Goal: Task Accomplishment & Management: Use online tool/utility

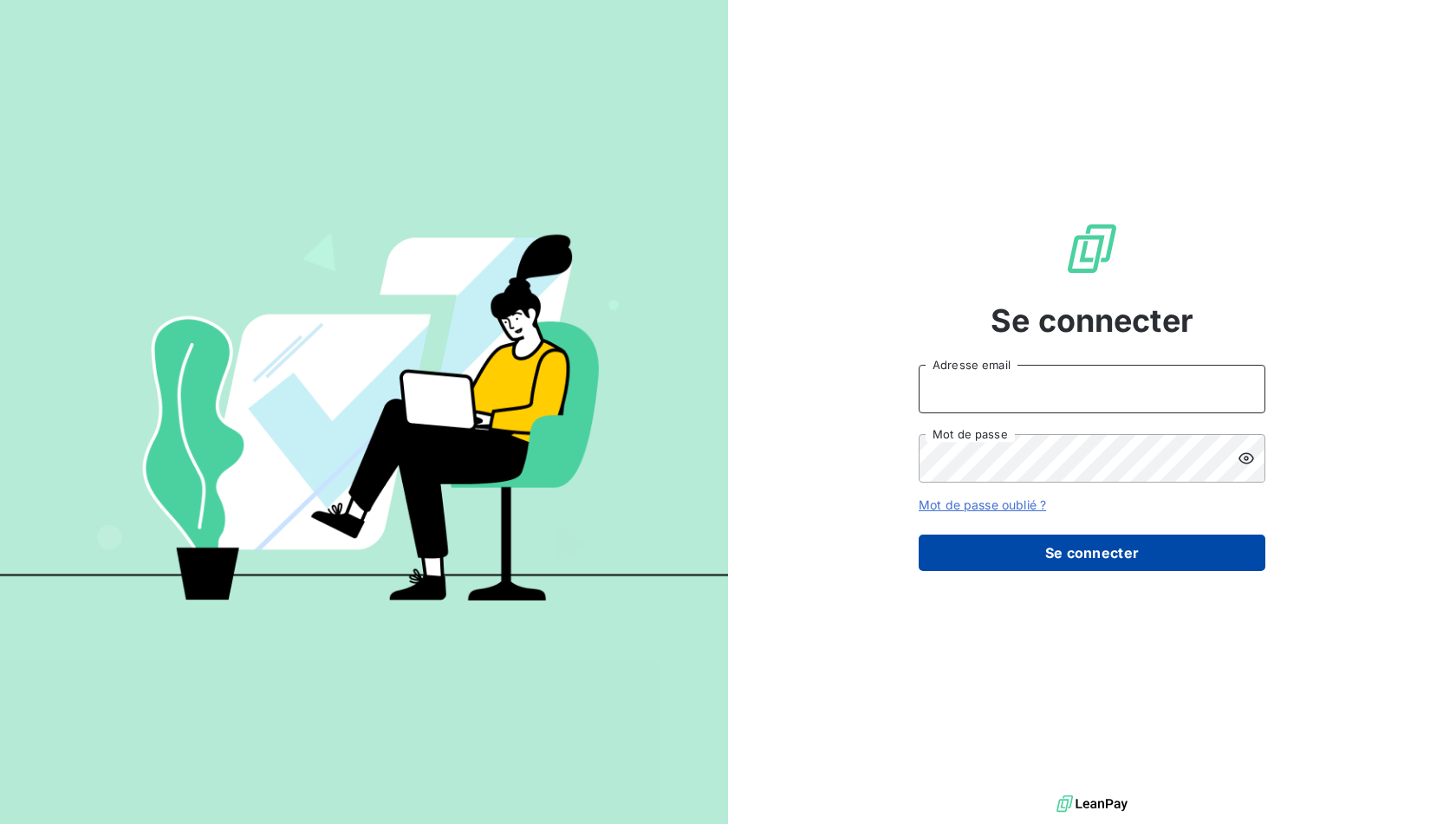
type input "[PERSON_NAME][EMAIL_ADDRESS][DOMAIN_NAME]"
click at [1026, 549] on button "Se connecter" at bounding box center [1092, 552] width 347 height 36
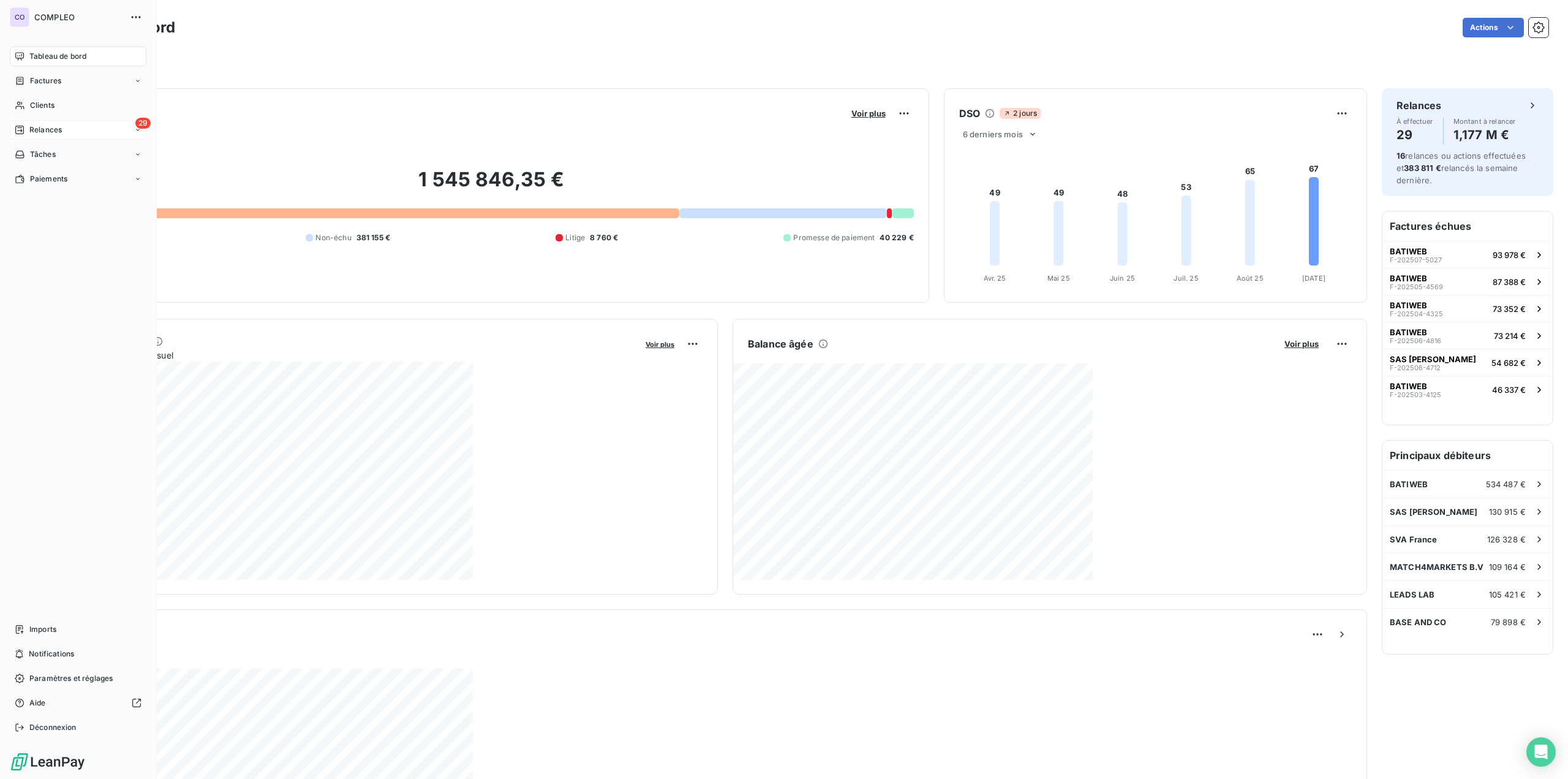
click at [36, 129] on span "Relances" at bounding box center [45, 130] width 32 height 11
click at [43, 155] on span "À effectuer" at bounding box center [49, 155] width 40 height 11
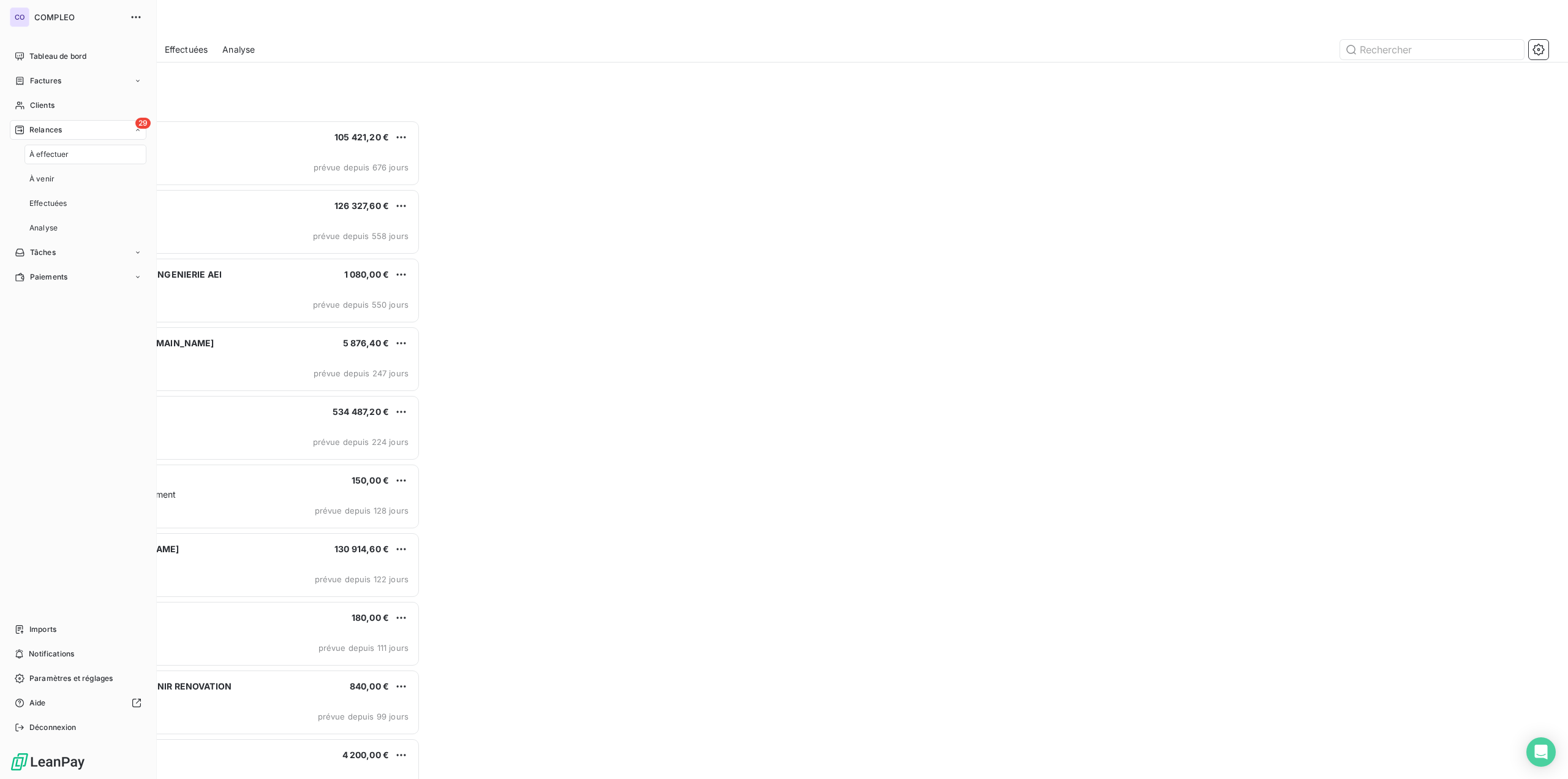
scroll to position [649, 352]
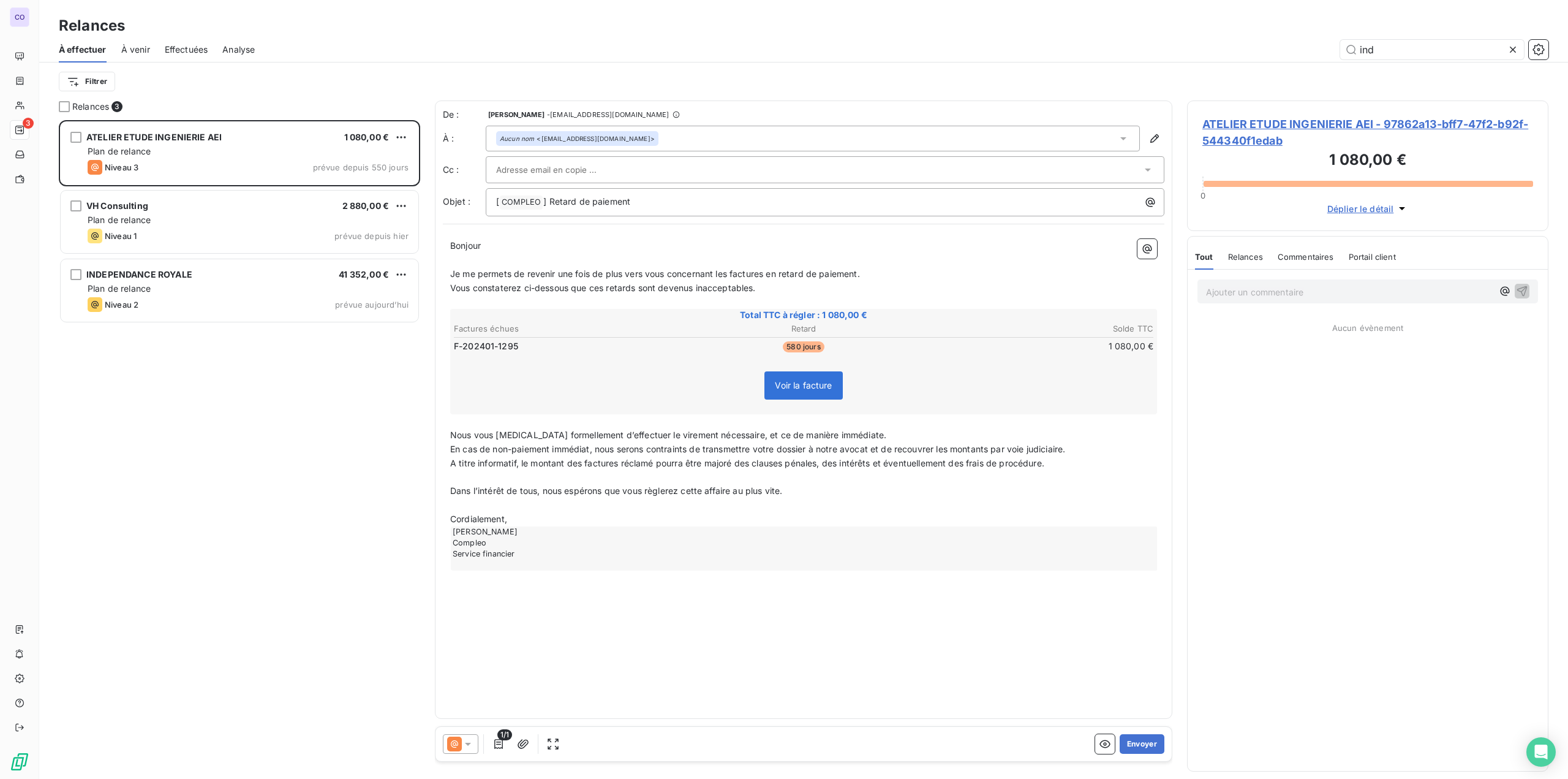
scroll to position [649, 352]
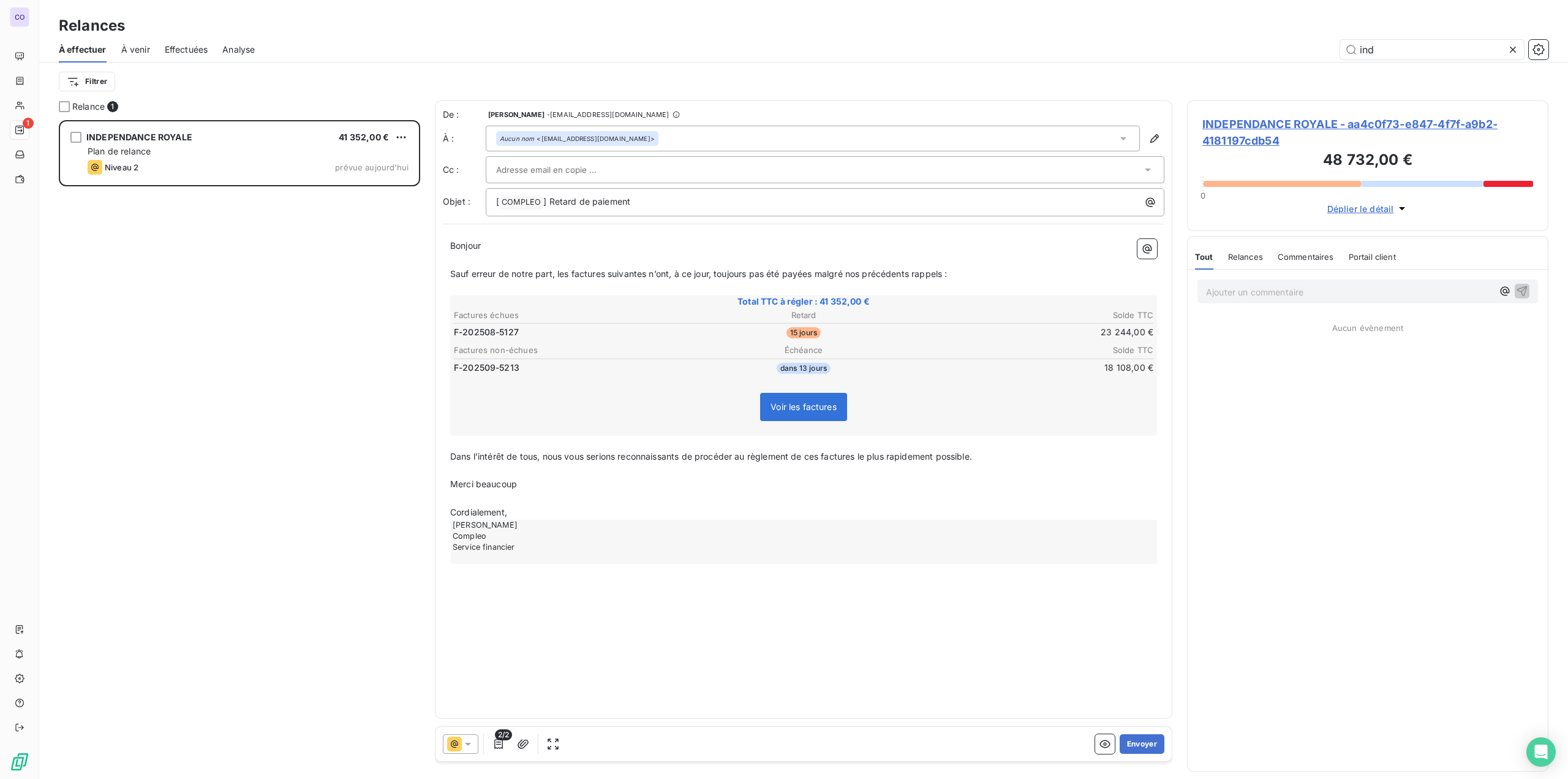
scroll to position [649, 352]
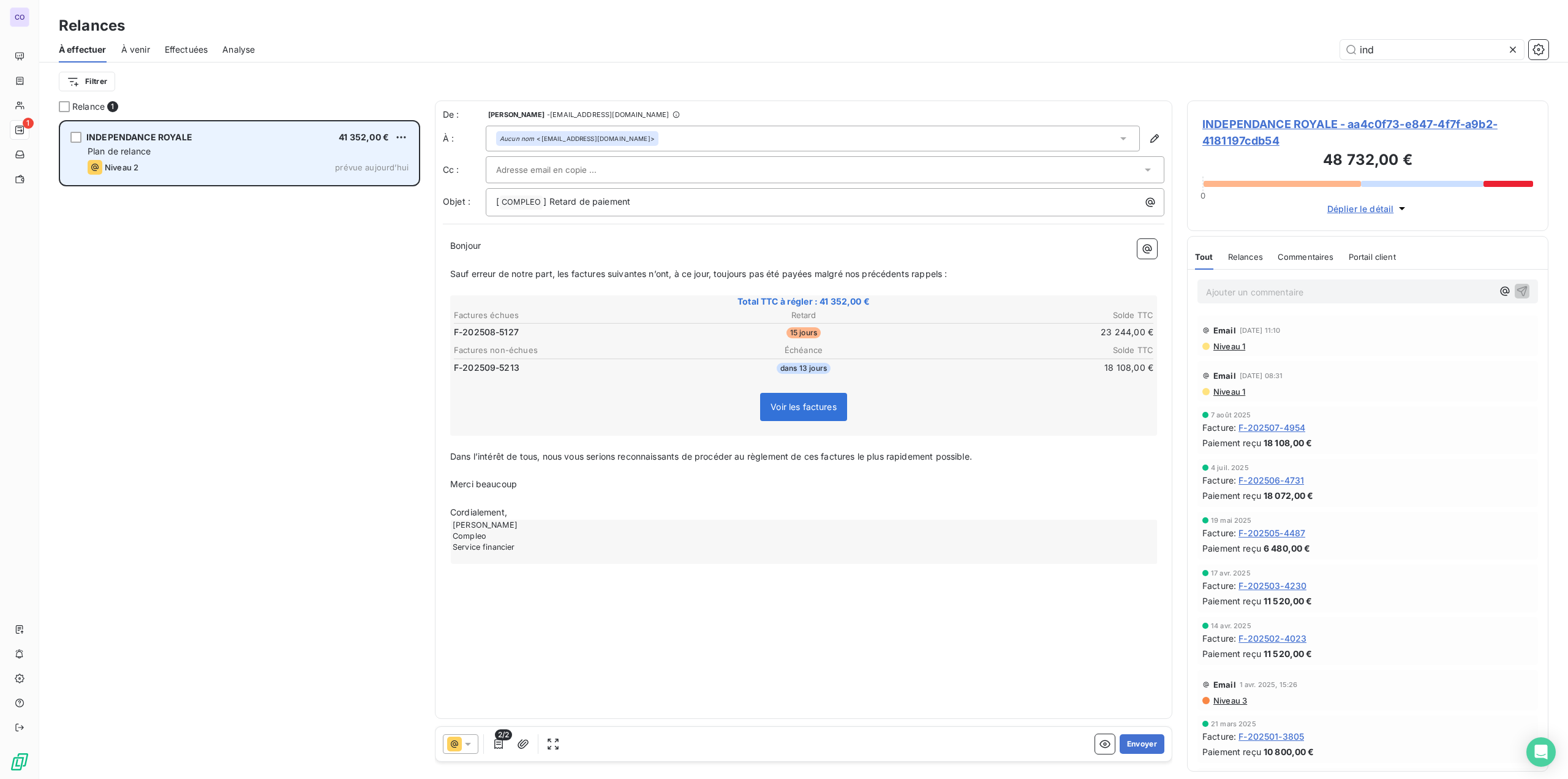
type input "ind"
click at [172, 153] on div "Plan de relance" at bounding box center [248, 151] width 321 height 12
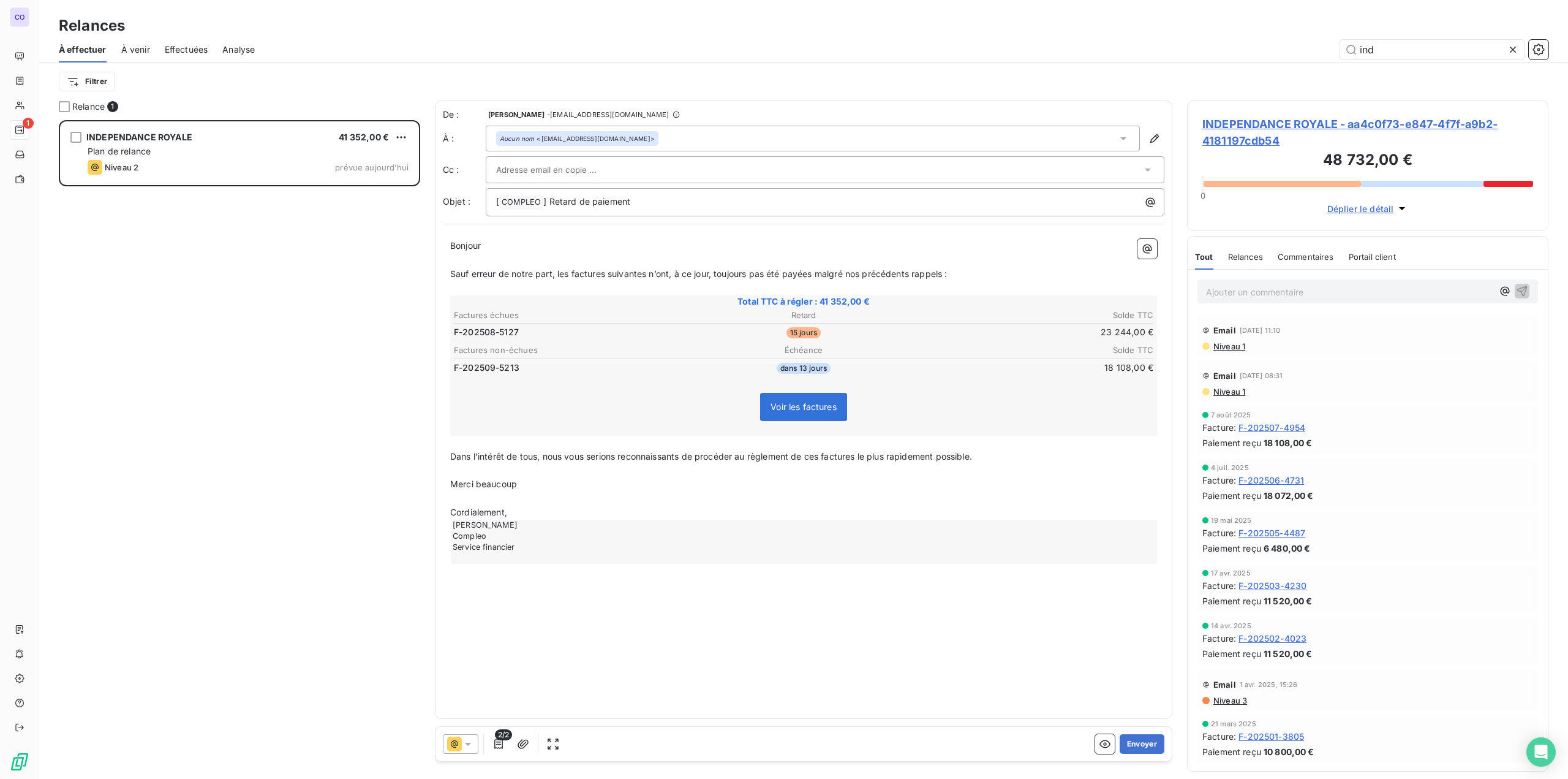
click at [561, 168] on input "text" at bounding box center [562, 170] width 132 height 19
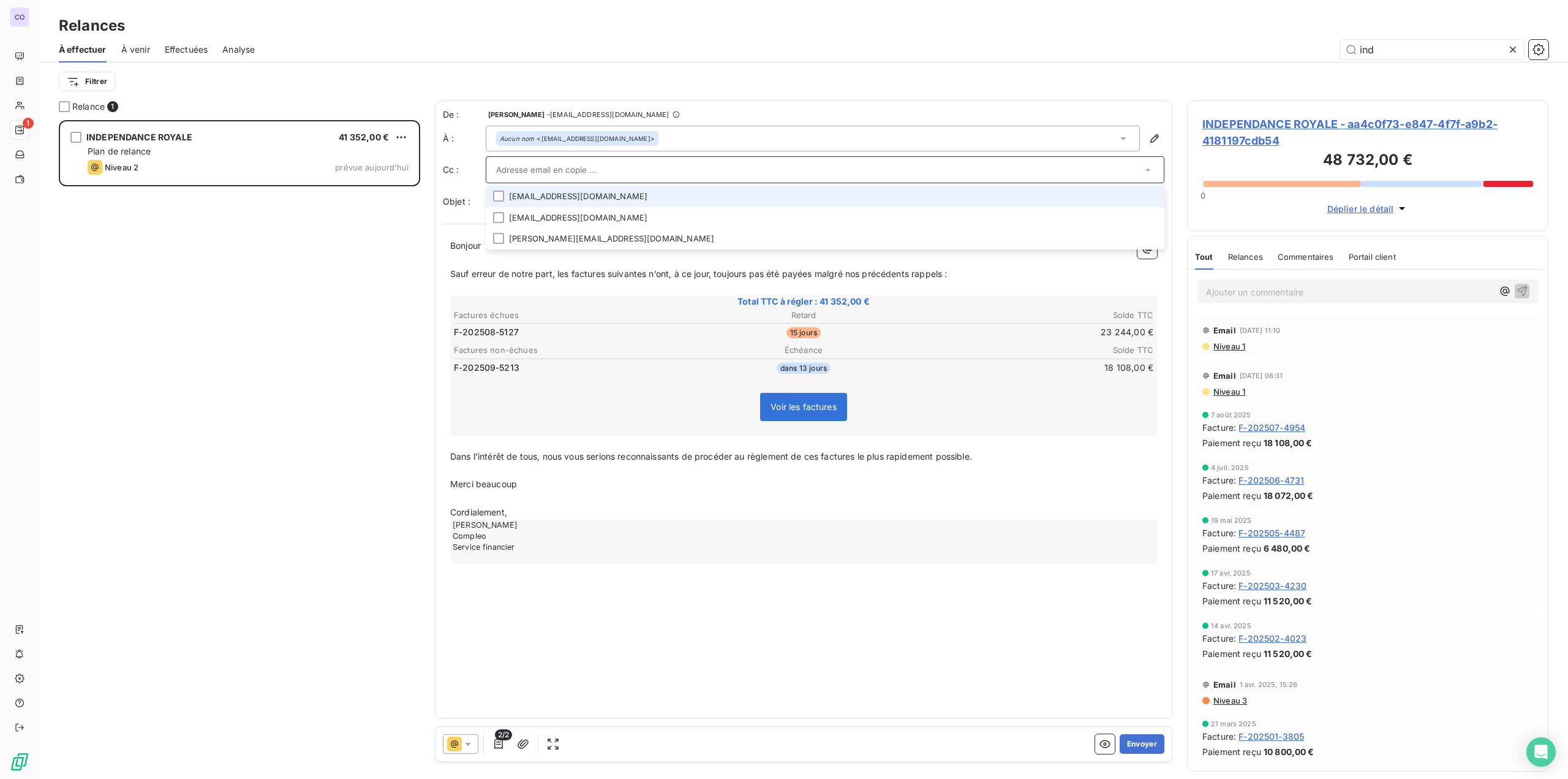
click at [563, 195] on li "[EMAIL_ADDRESS][DOMAIN_NAME]" at bounding box center [825, 196] width 679 height 21
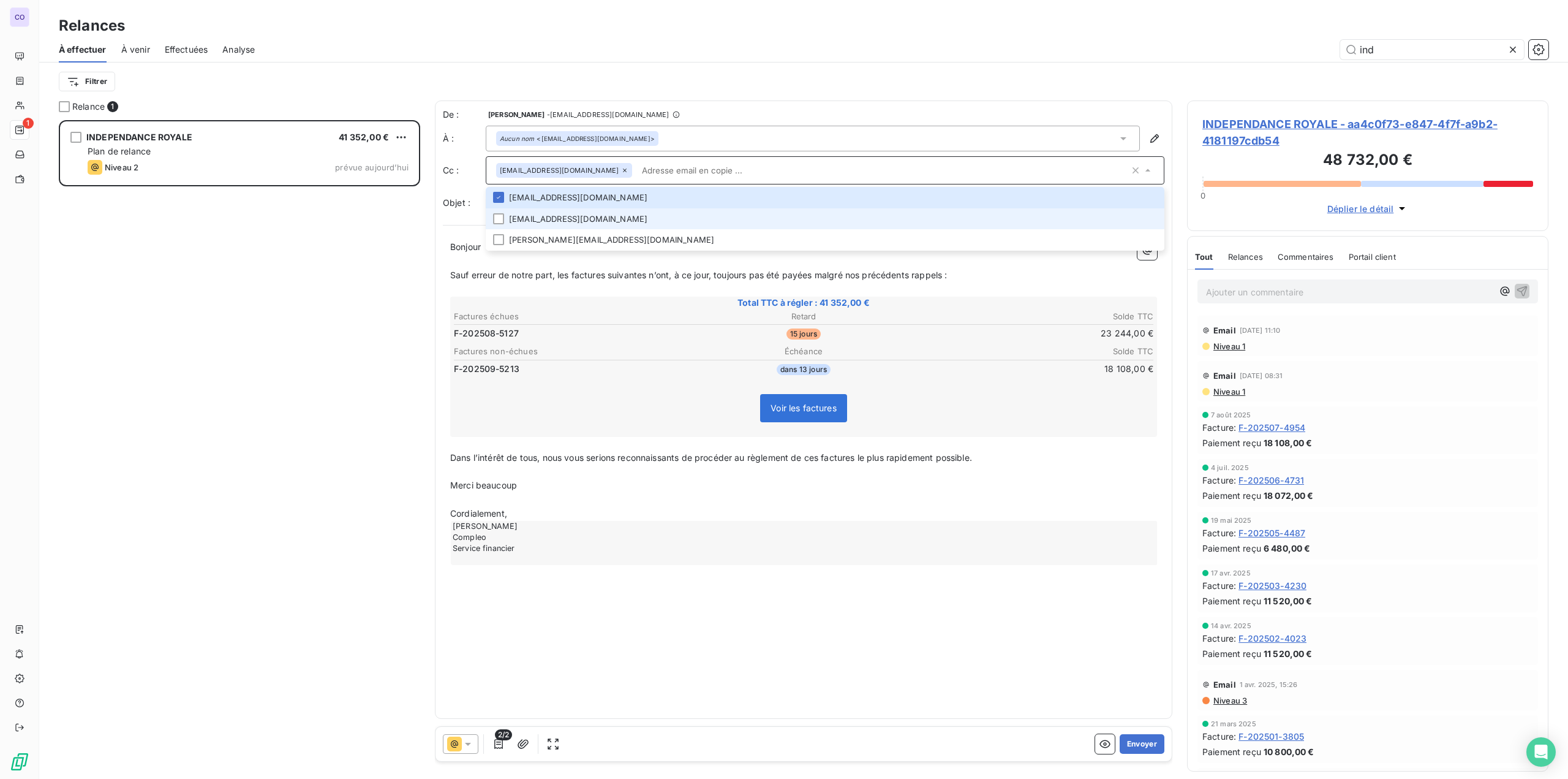
click at [554, 224] on li "[EMAIL_ADDRESS][DOMAIN_NAME]" at bounding box center [825, 218] width 679 height 21
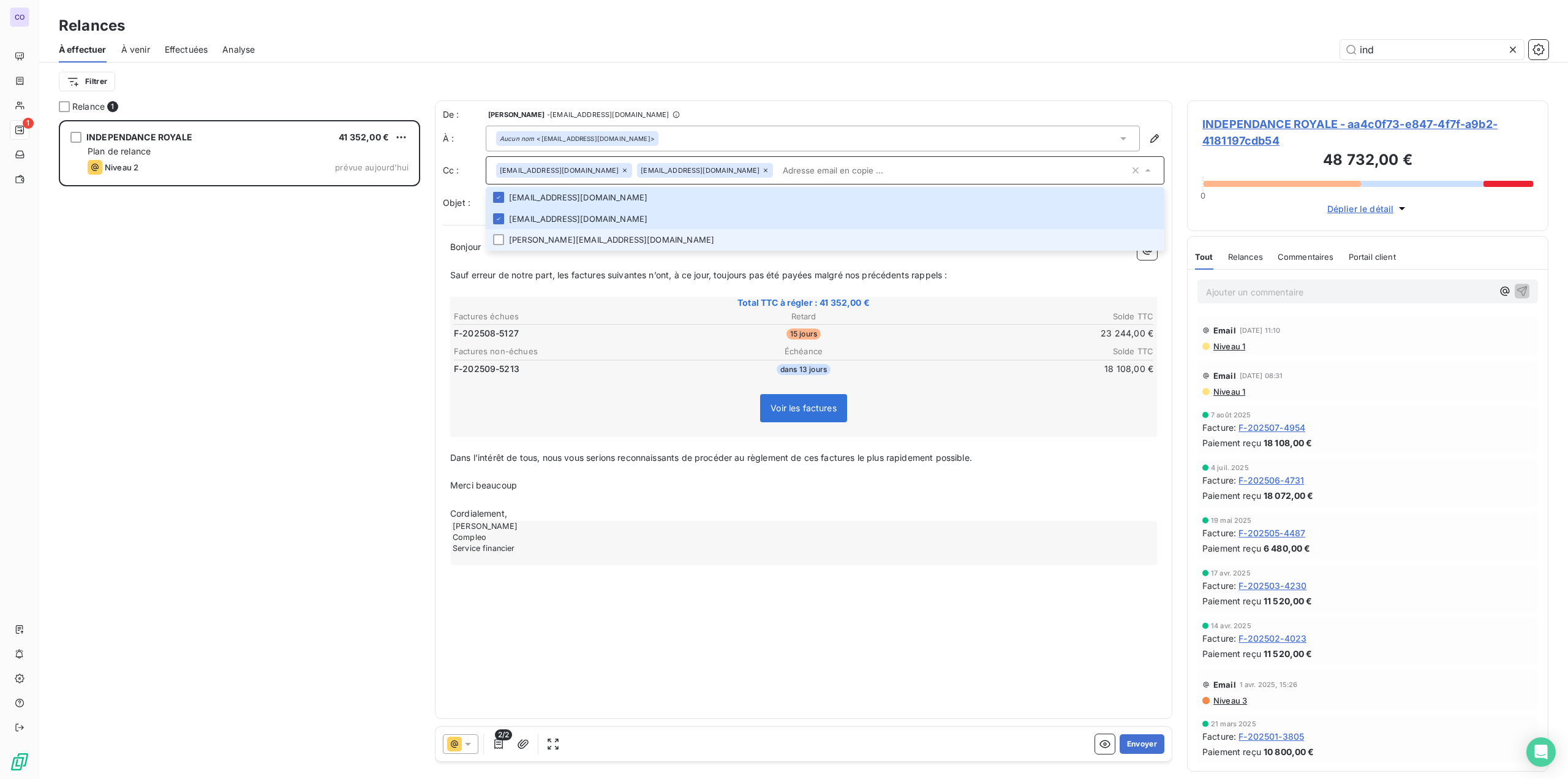
click at [549, 247] on li "[PERSON_NAME][EMAIL_ADDRESS][DOMAIN_NAME]" at bounding box center [825, 240] width 679 height 21
click at [526, 285] on p "﻿" at bounding box center [803, 289] width 707 height 14
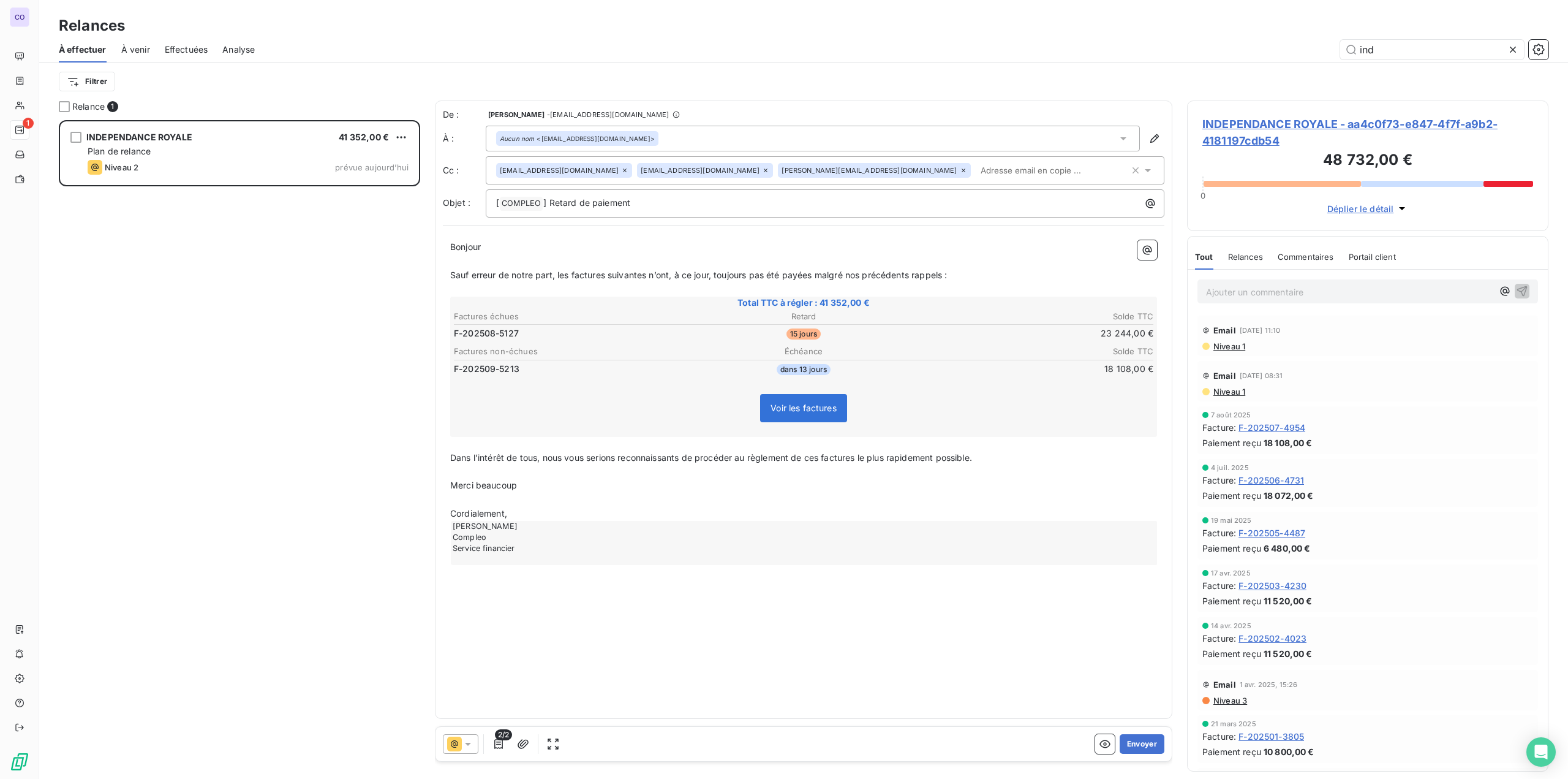
click at [984, 172] on input "text" at bounding box center [1047, 170] width 141 height 19
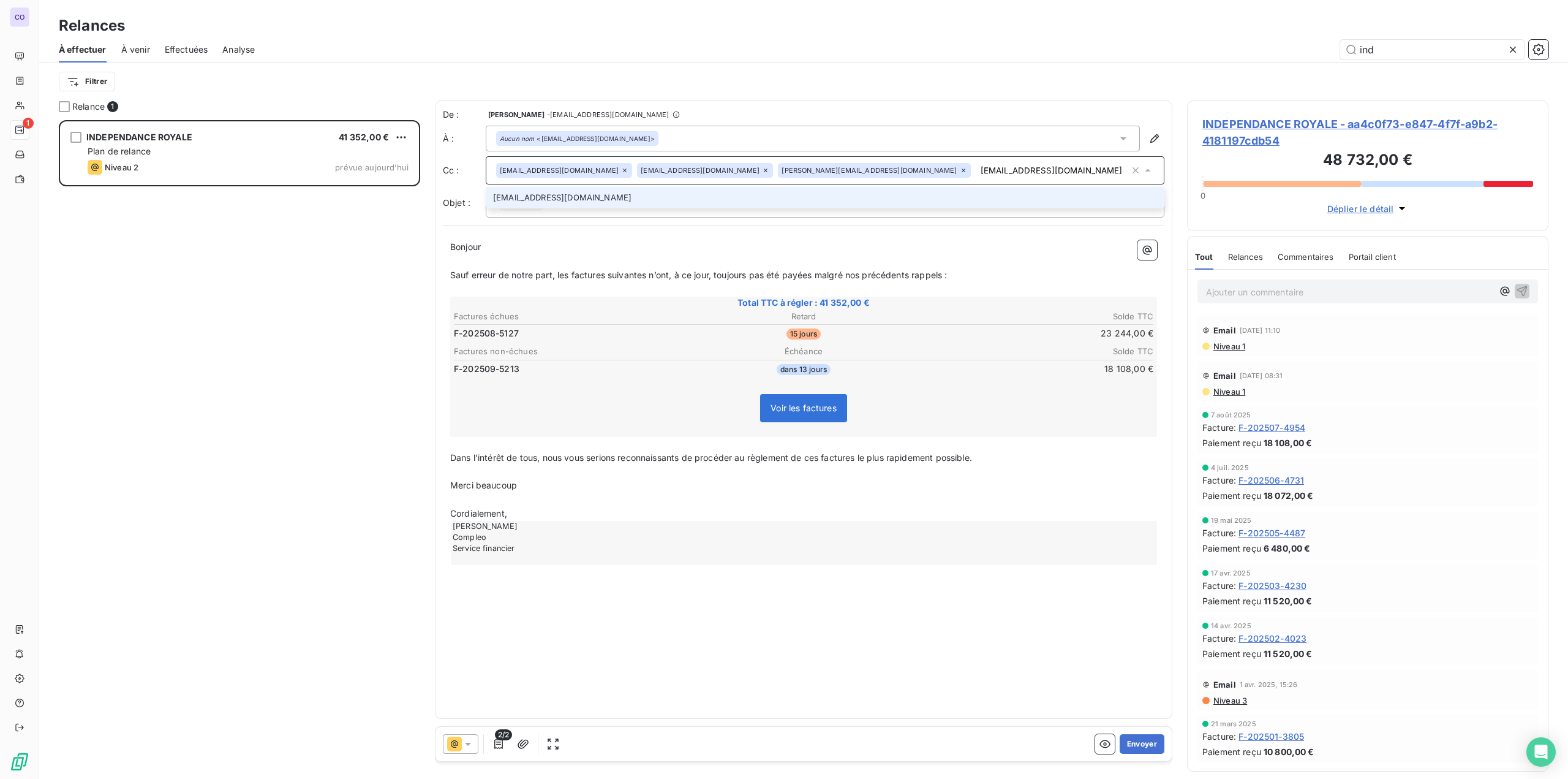
type input "[EMAIL_ADDRESS][DOMAIN_NAME]"
click at [521, 192] on li "[EMAIL_ADDRESS][DOMAIN_NAME]" at bounding box center [825, 197] width 679 height 21
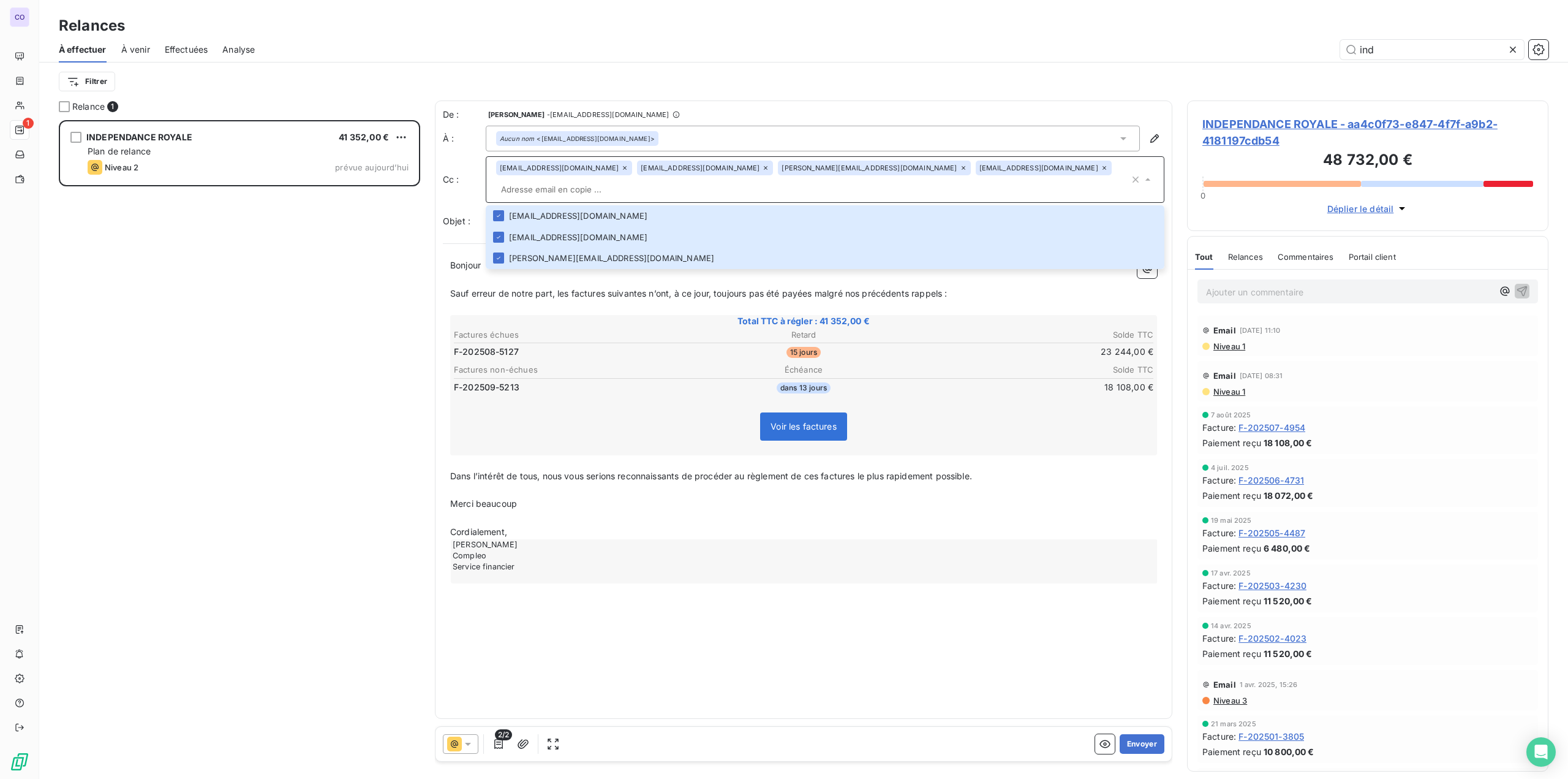
click at [502, 298] on p "Sauf erreur de notre part, les factures suivantes n’ont, à ce jour, toujours pa…" at bounding box center [803, 293] width 707 height 14
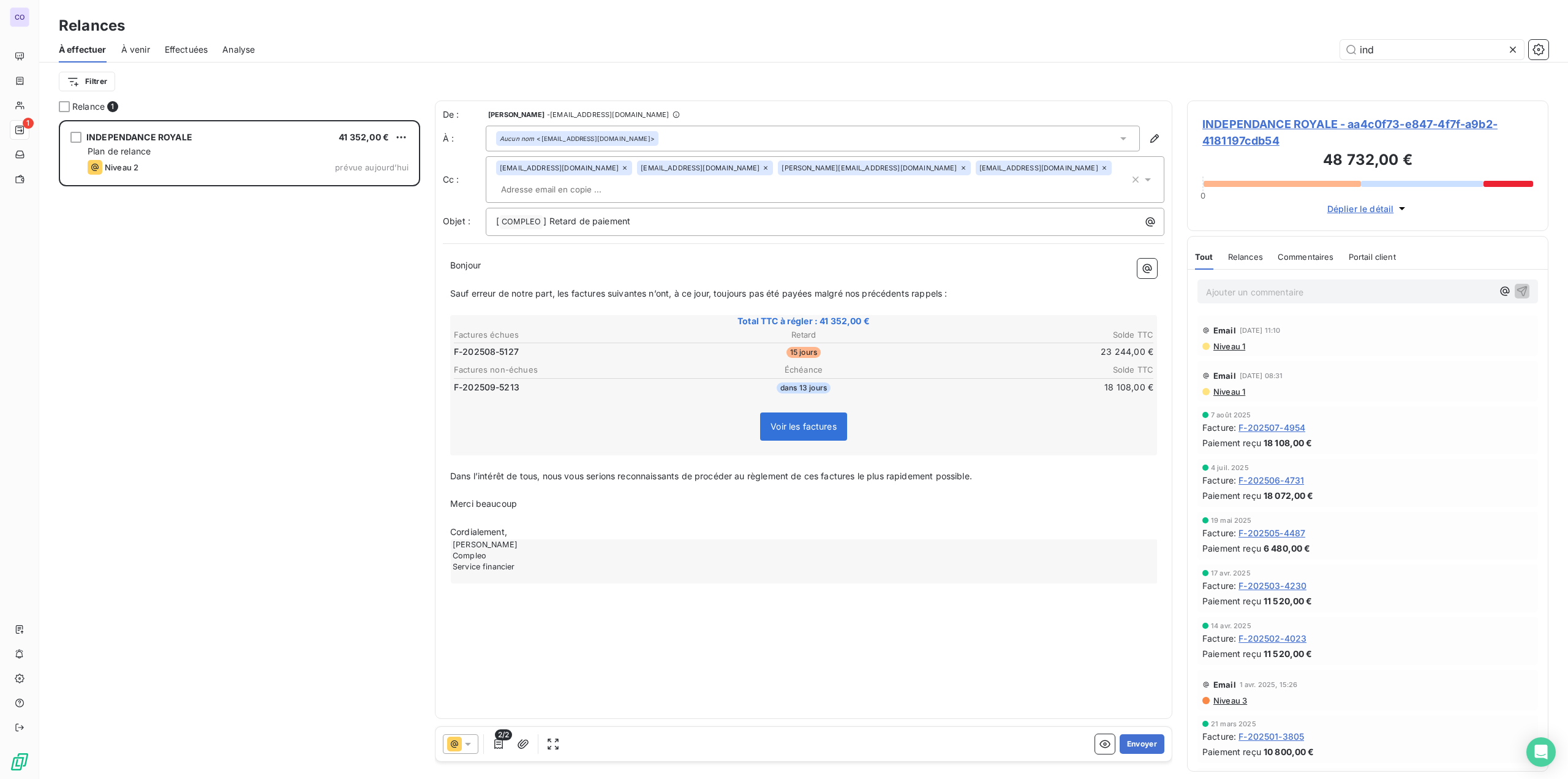
click at [481, 265] on span "Bonjour" at bounding box center [465, 264] width 31 height 10
click at [541, 292] on span "Sauf erreur de notre part, les factures suivantes n’ont, à ce jour, toujours pa…" at bounding box center [698, 293] width 497 height 10
click at [491, 273] on p "﻿" at bounding box center [803, 280] width 707 height 14
click at [462, 582] on icon at bounding box center [468, 744] width 12 height 12
click at [462, 582] on icon at bounding box center [457, 670] width 14 height 14
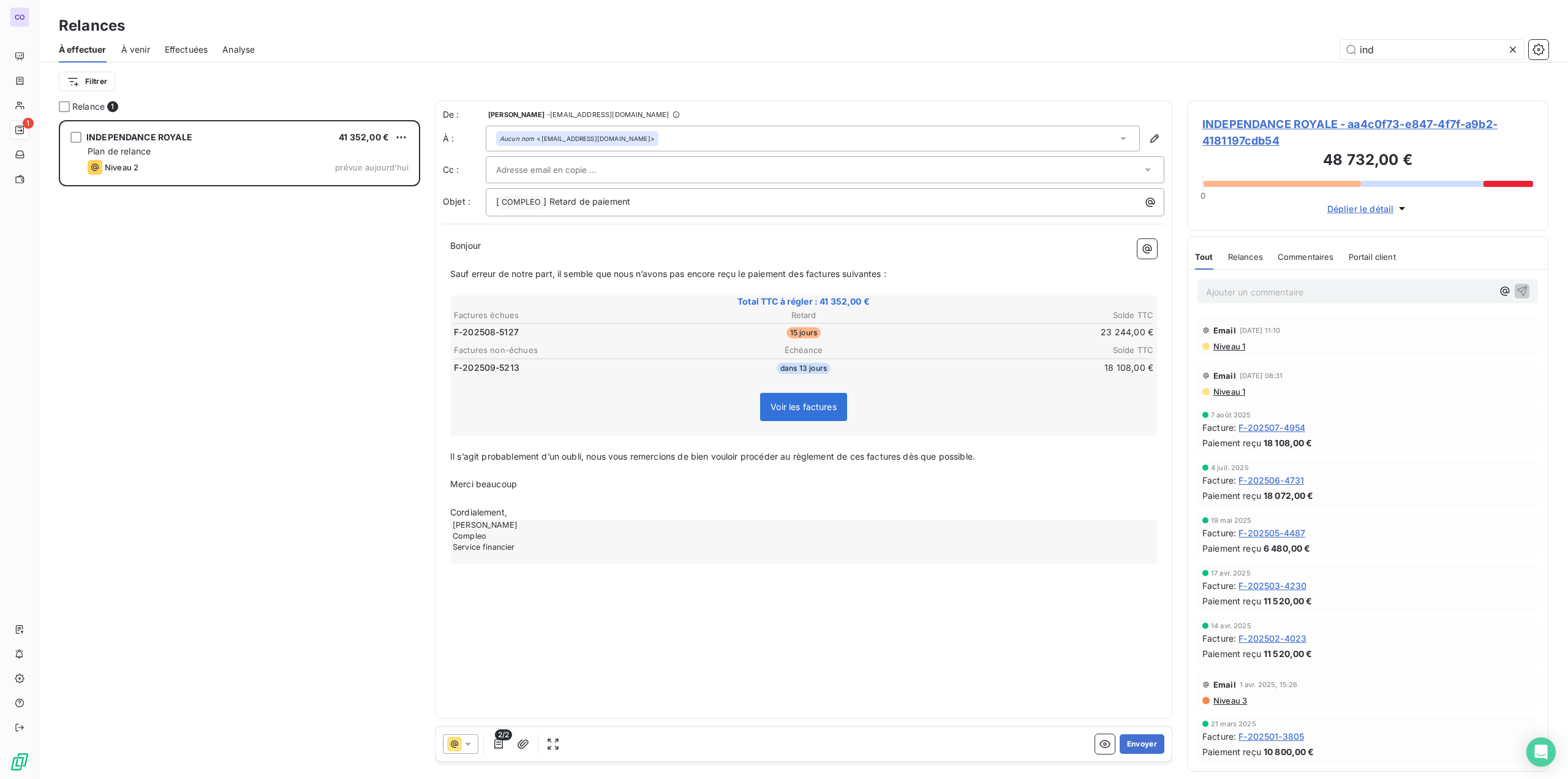
click at [567, 170] on input "text" at bounding box center [562, 170] width 132 height 19
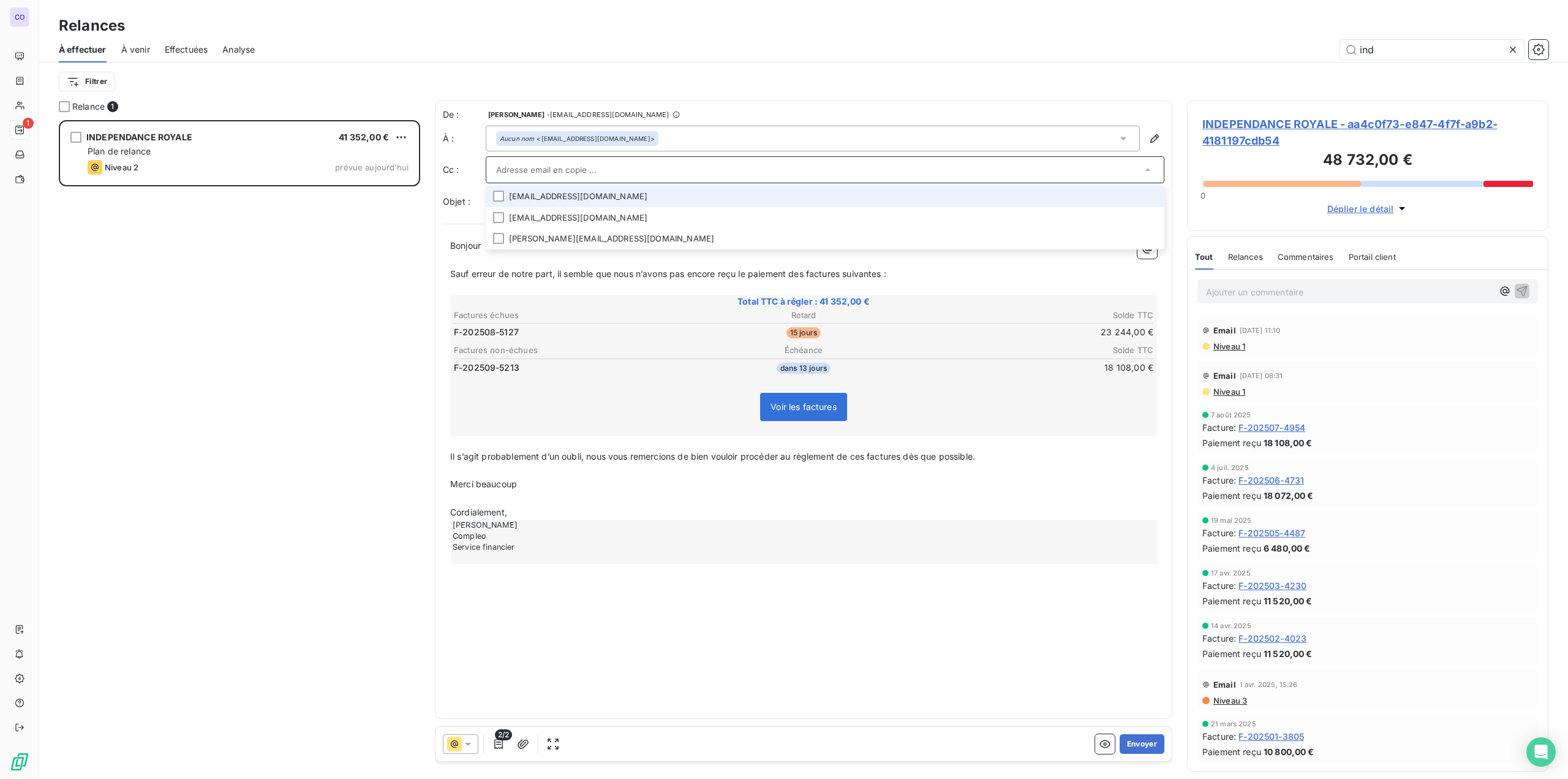
click at [563, 201] on li "[EMAIL_ADDRESS][DOMAIN_NAME]" at bounding box center [825, 196] width 679 height 21
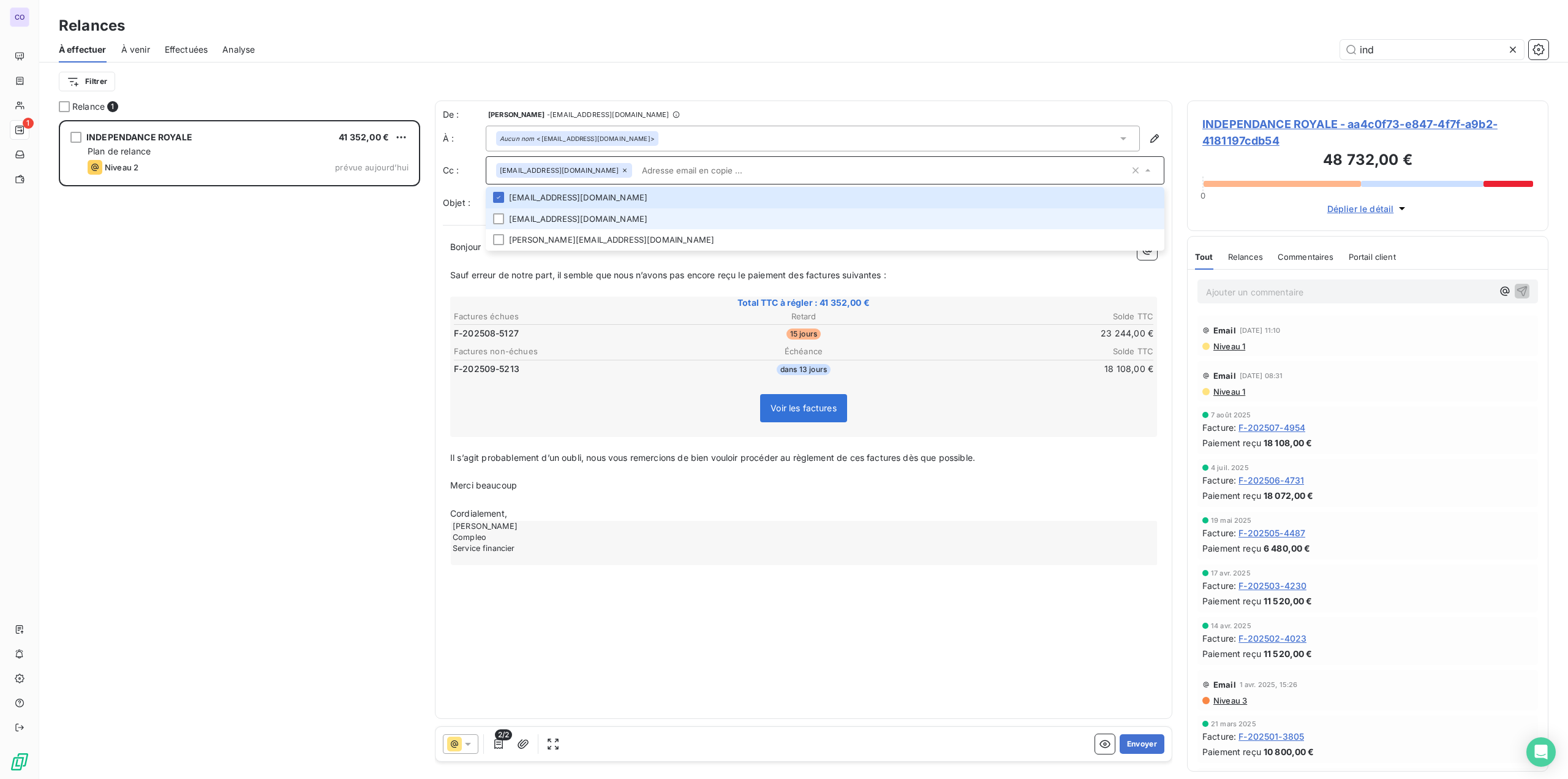
click at [560, 222] on li "[EMAIL_ADDRESS][DOMAIN_NAME]" at bounding box center [825, 218] width 679 height 21
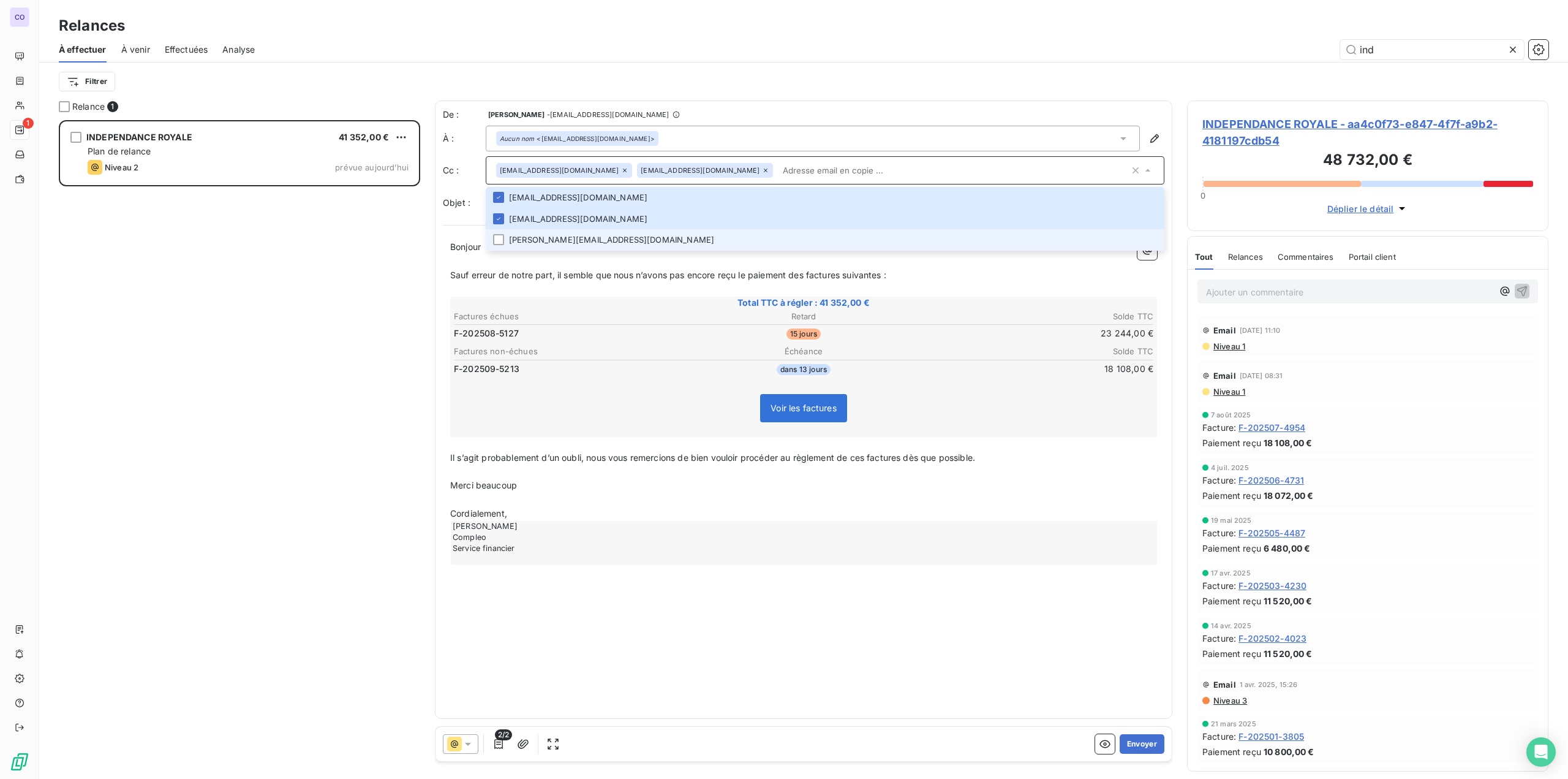
click at [560, 241] on li "[PERSON_NAME][EMAIL_ADDRESS][DOMAIN_NAME]" at bounding box center [825, 240] width 679 height 21
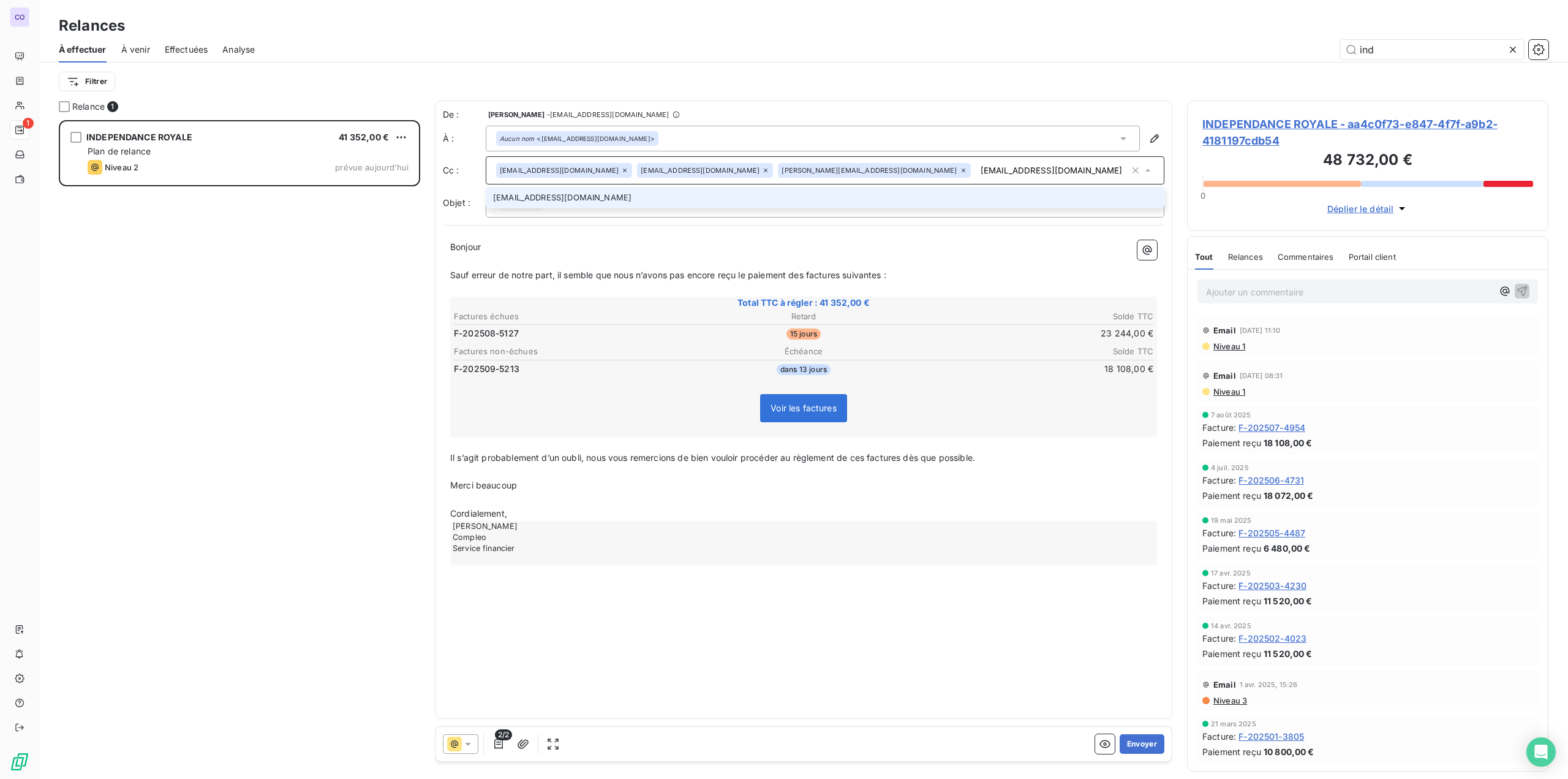
type input "[EMAIL_ADDRESS][DOMAIN_NAME]"
click at [643, 199] on li "[EMAIL_ADDRESS][DOMAIN_NAME]" at bounding box center [825, 197] width 679 height 21
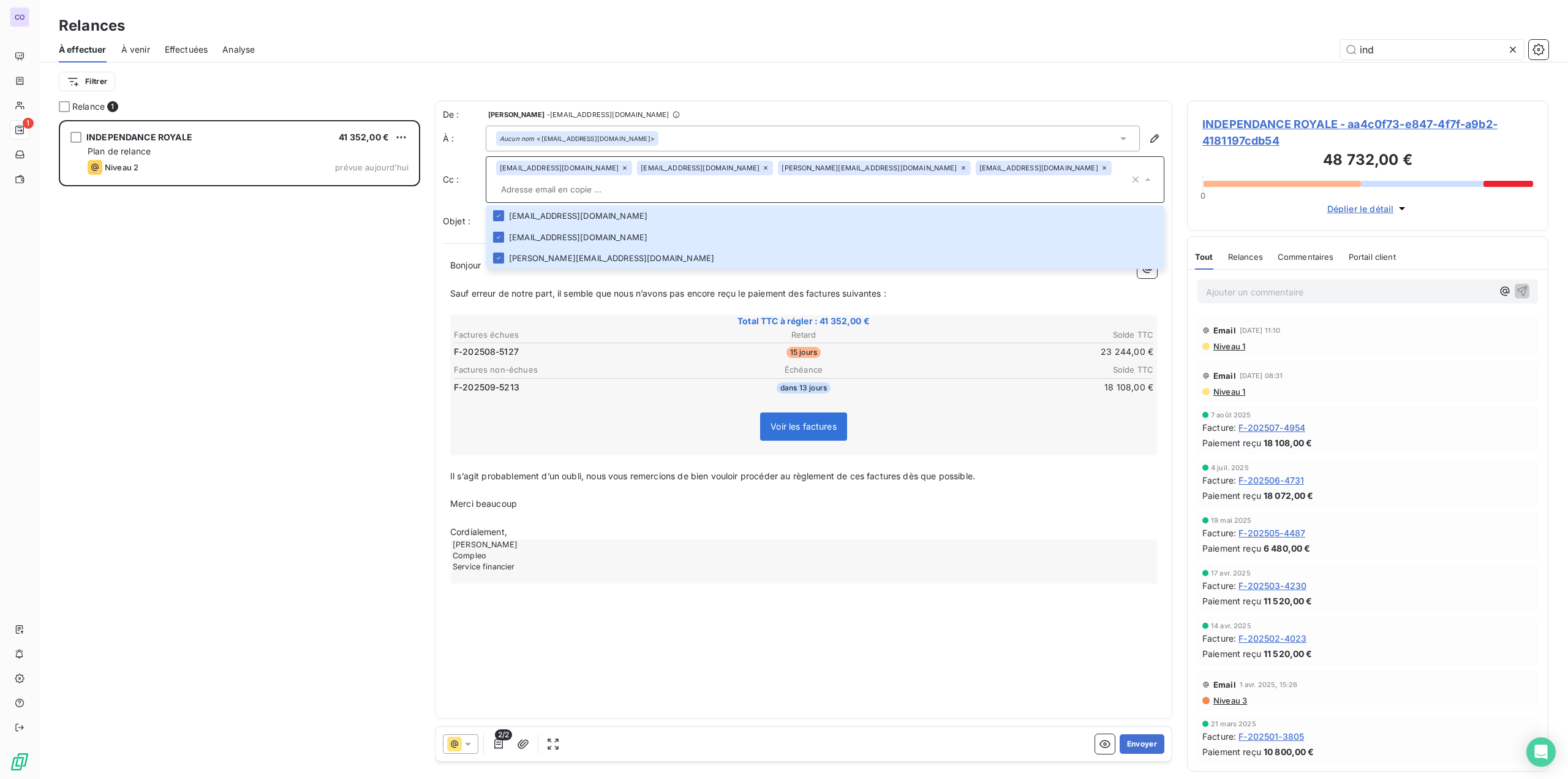
click at [571, 304] on p "﻿" at bounding box center [803, 308] width 707 height 14
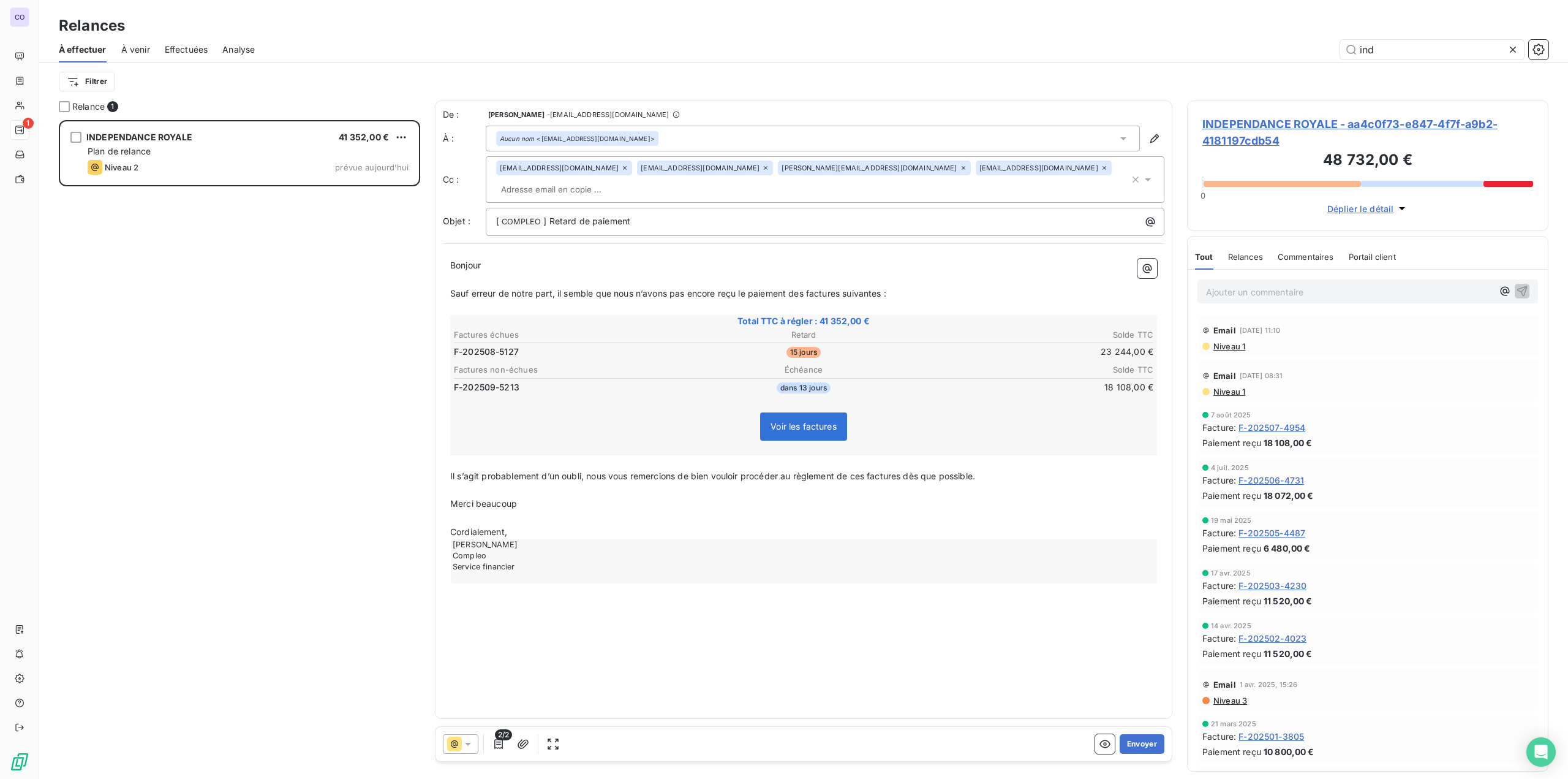
click at [547, 477] on span "Il s’agit probablement d’un oubli, nous vous remercions de bien vouloir procéde…" at bounding box center [712, 475] width 525 height 10
click at [1028, 582] on button "Envoyer" at bounding box center [1141, 743] width 45 height 20
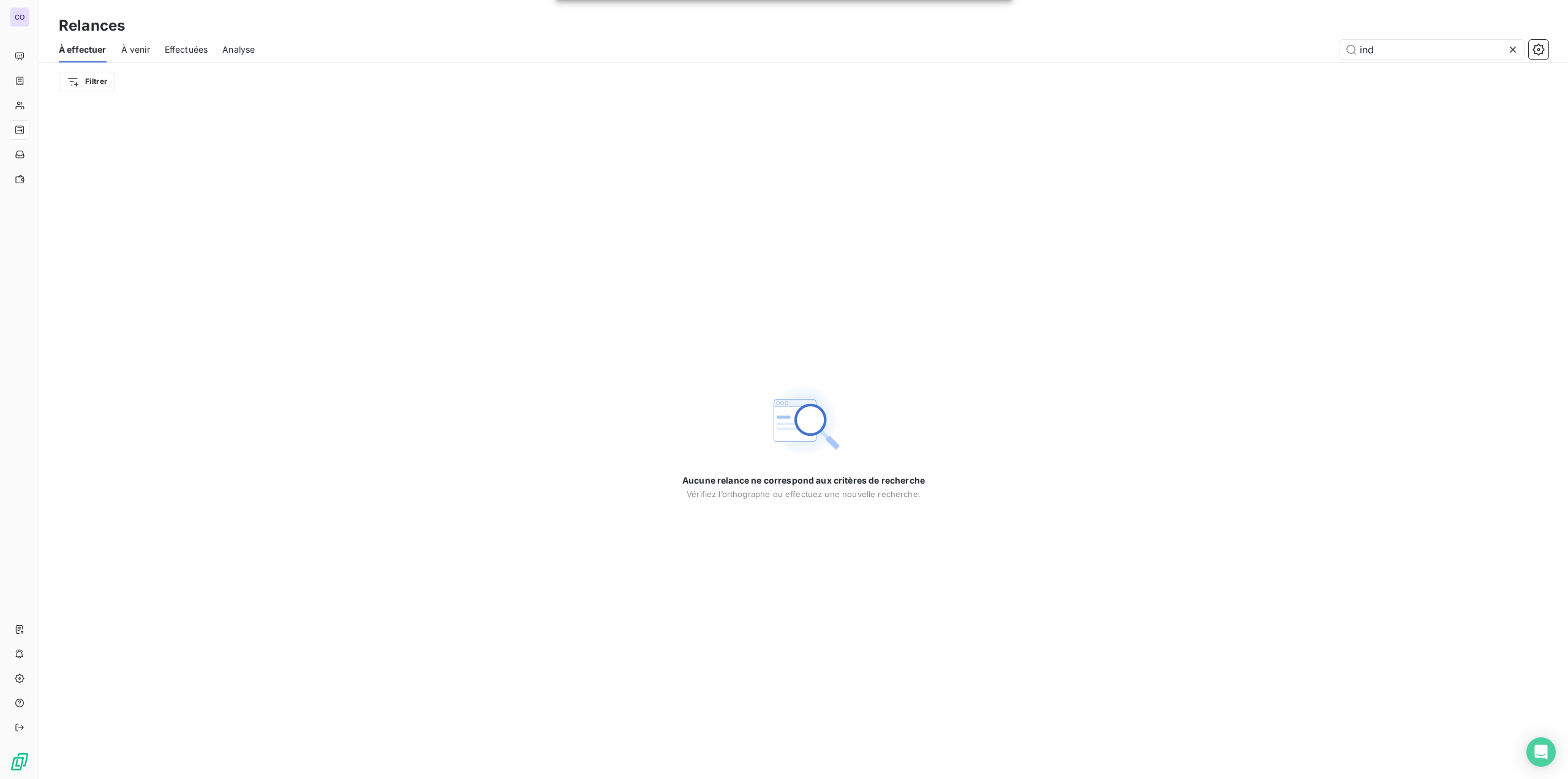
click at [1028, 49] on icon at bounding box center [1513, 49] width 12 height 12
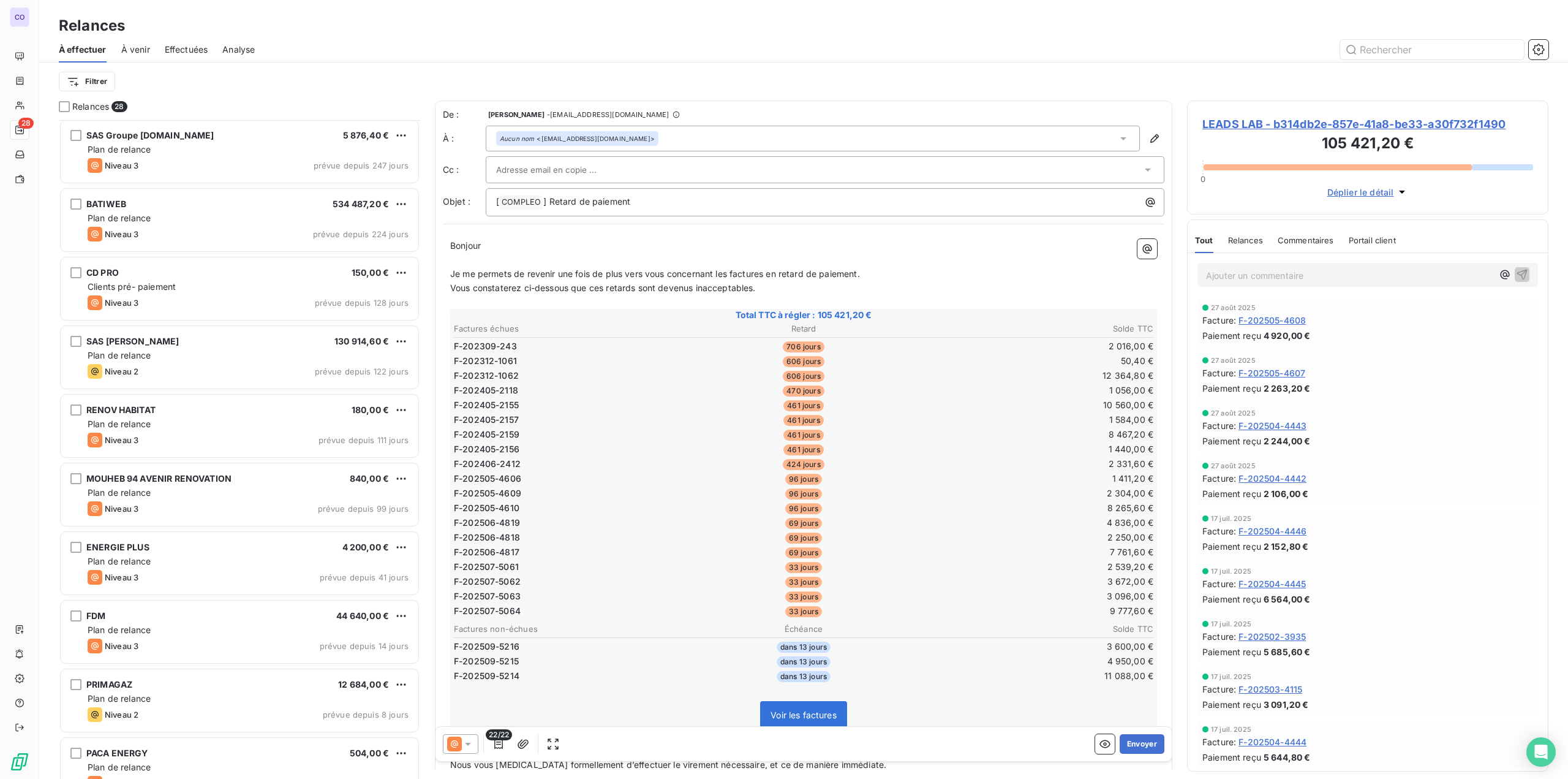
scroll to position [245, 0]
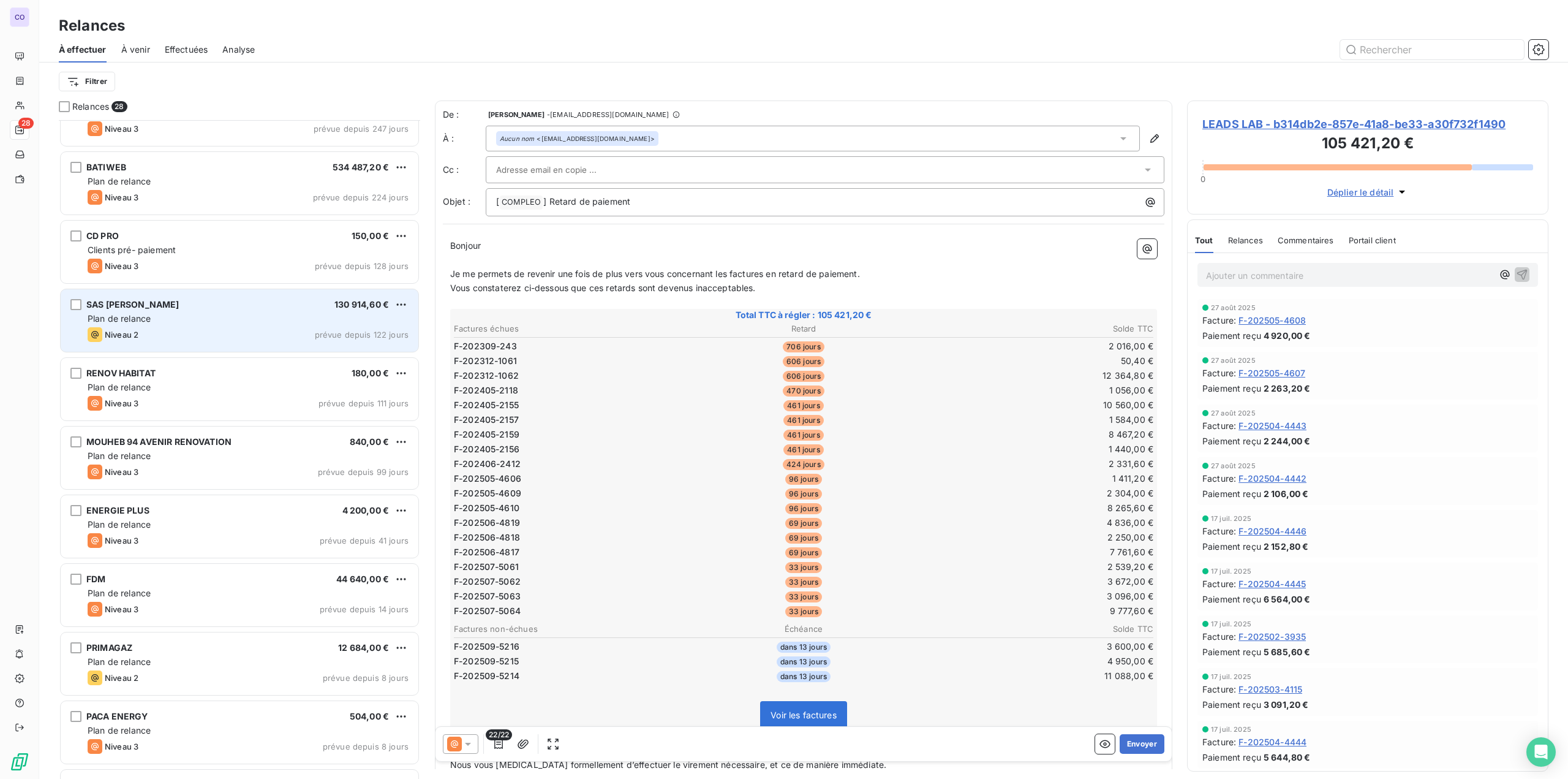
click at [173, 327] on div "Niveau 2 prévue depuis 122 jours" at bounding box center [248, 334] width 321 height 14
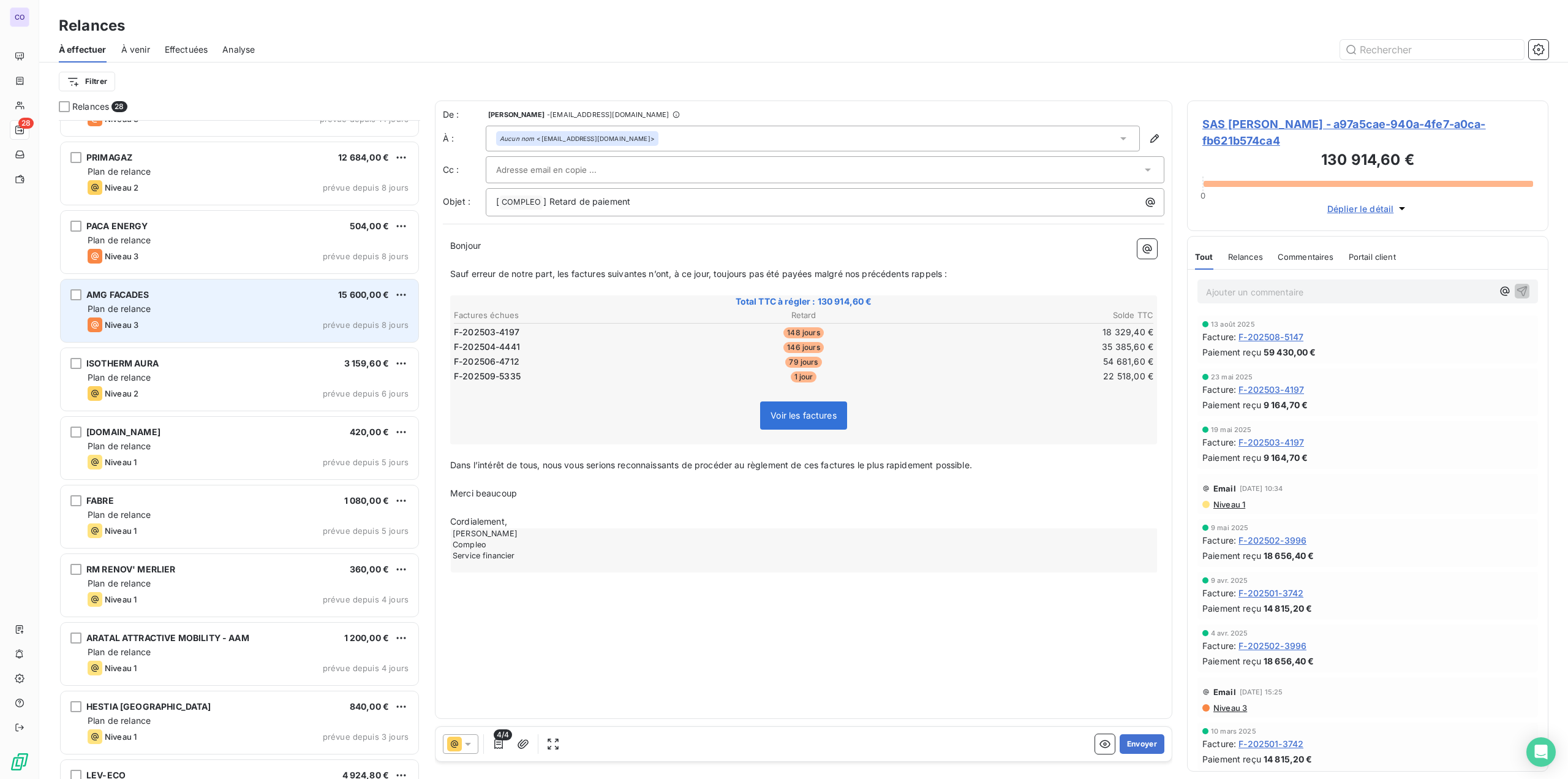
scroll to position [858, 0]
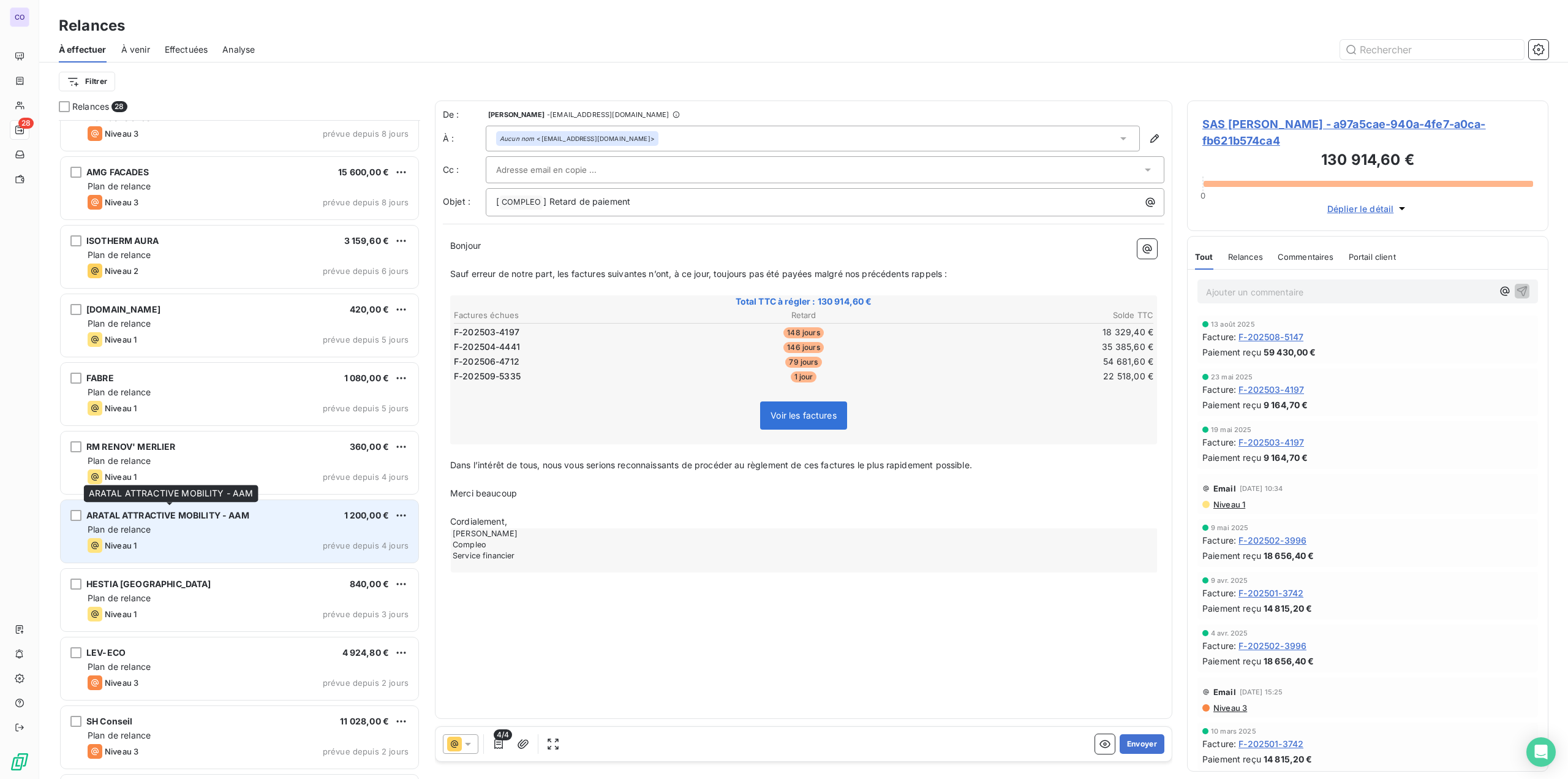
click at [179, 519] on div "ARATAL ATTRACTIVE MOBILITY - AAM" at bounding box center [168, 515] width 163 height 12
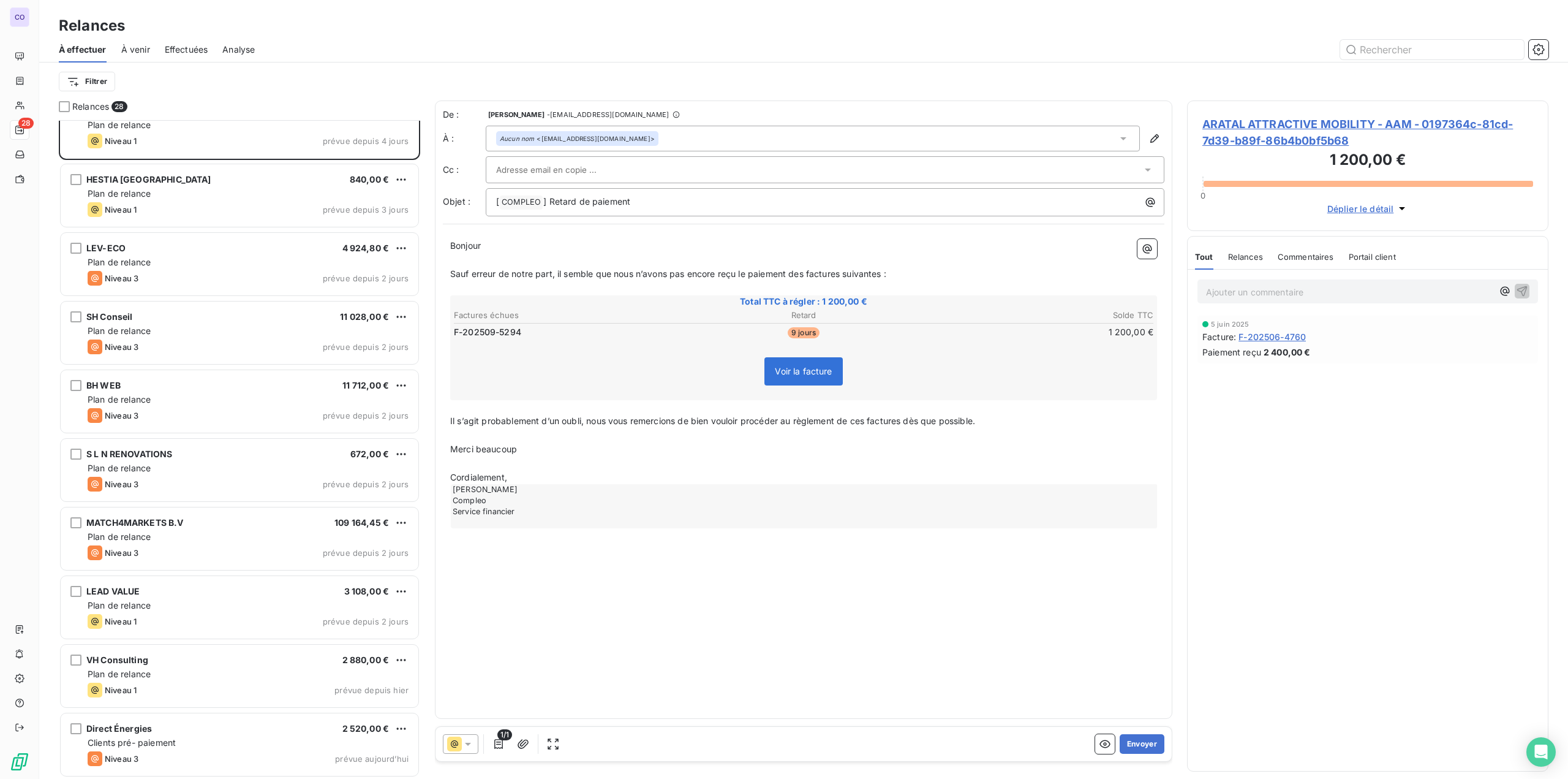
scroll to position [1263, 0]
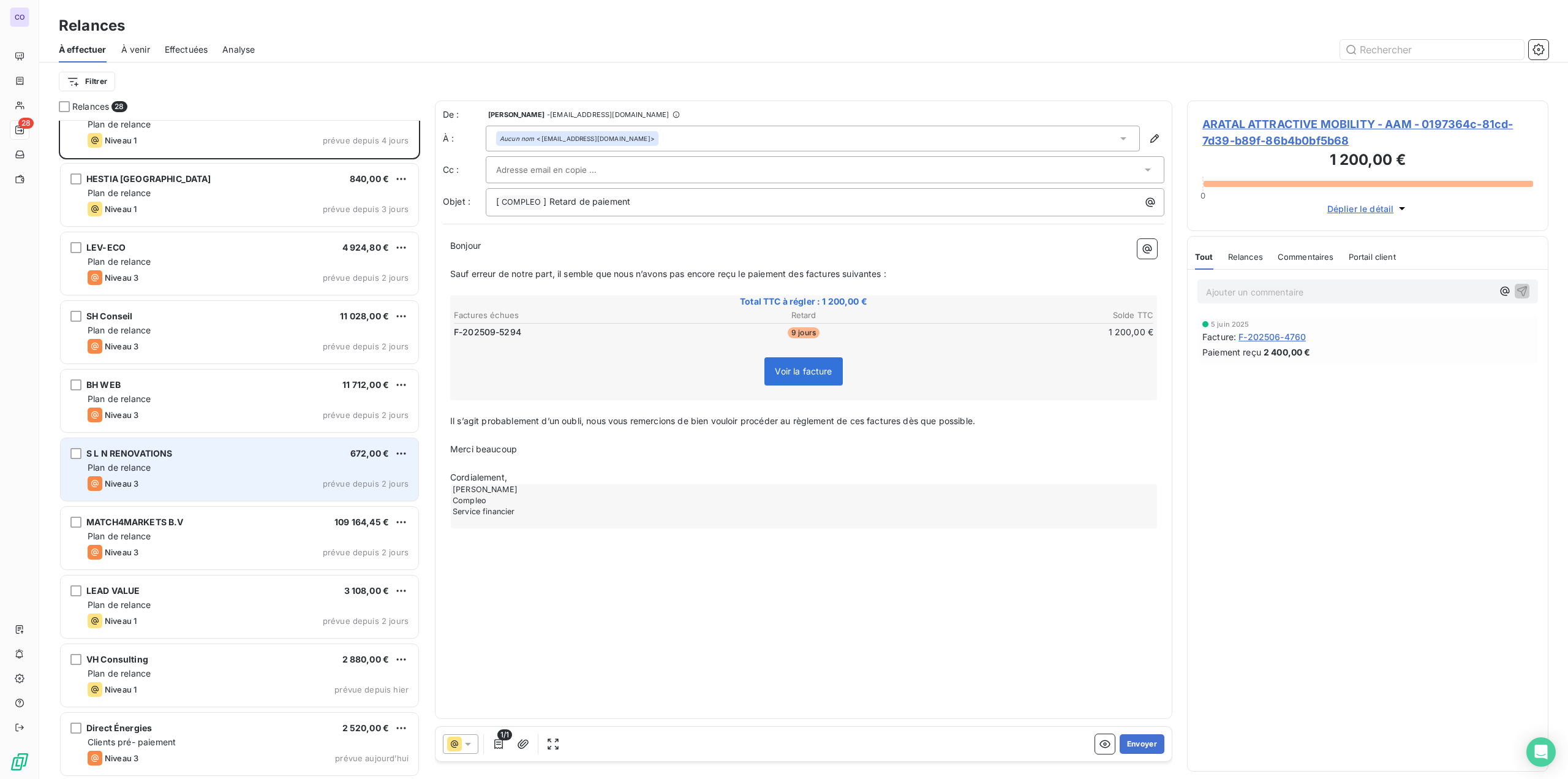
click at [202, 469] on div "Plan de relance" at bounding box center [248, 468] width 321 height 12
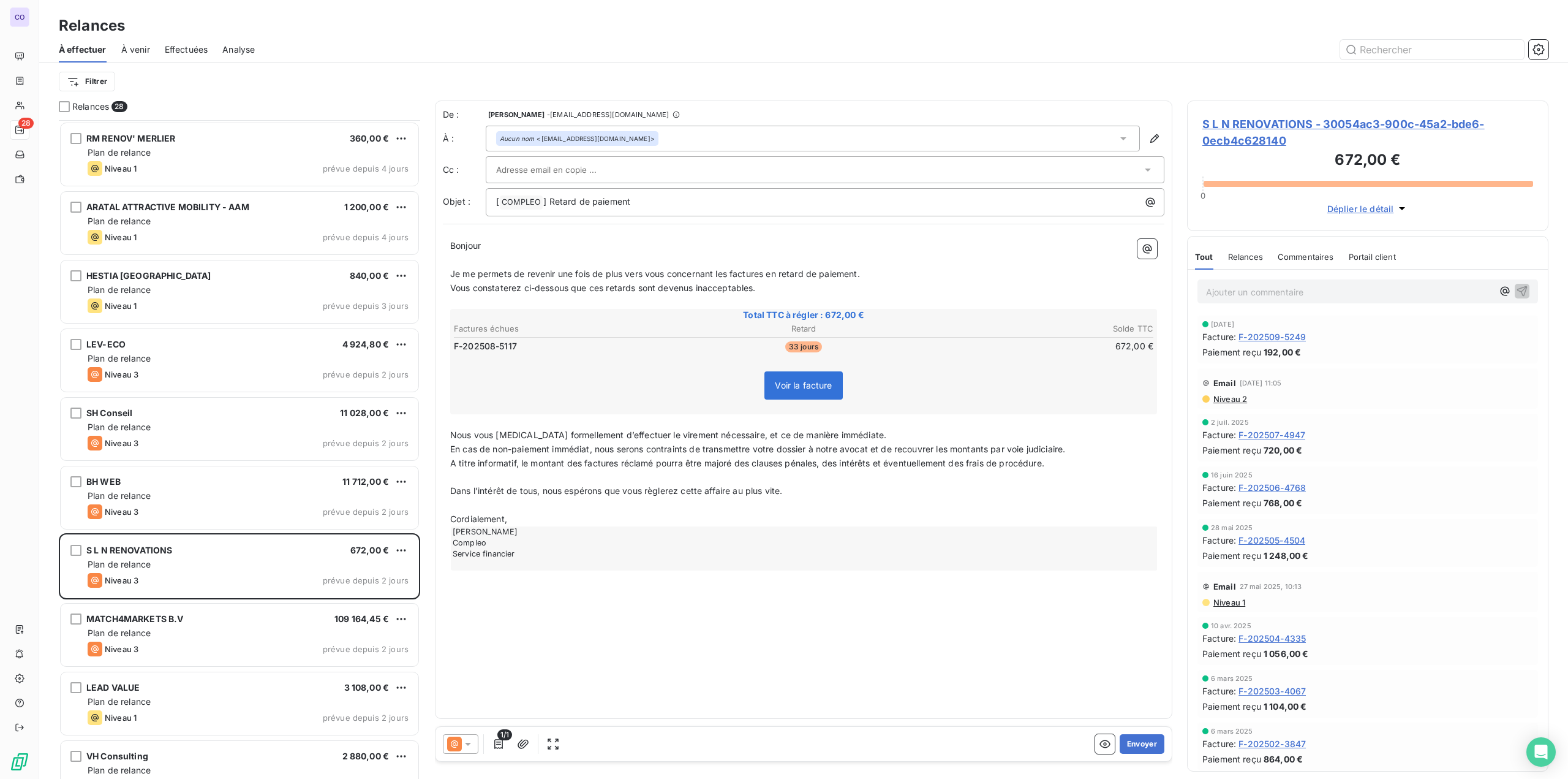
scroll to position [1263, 0]
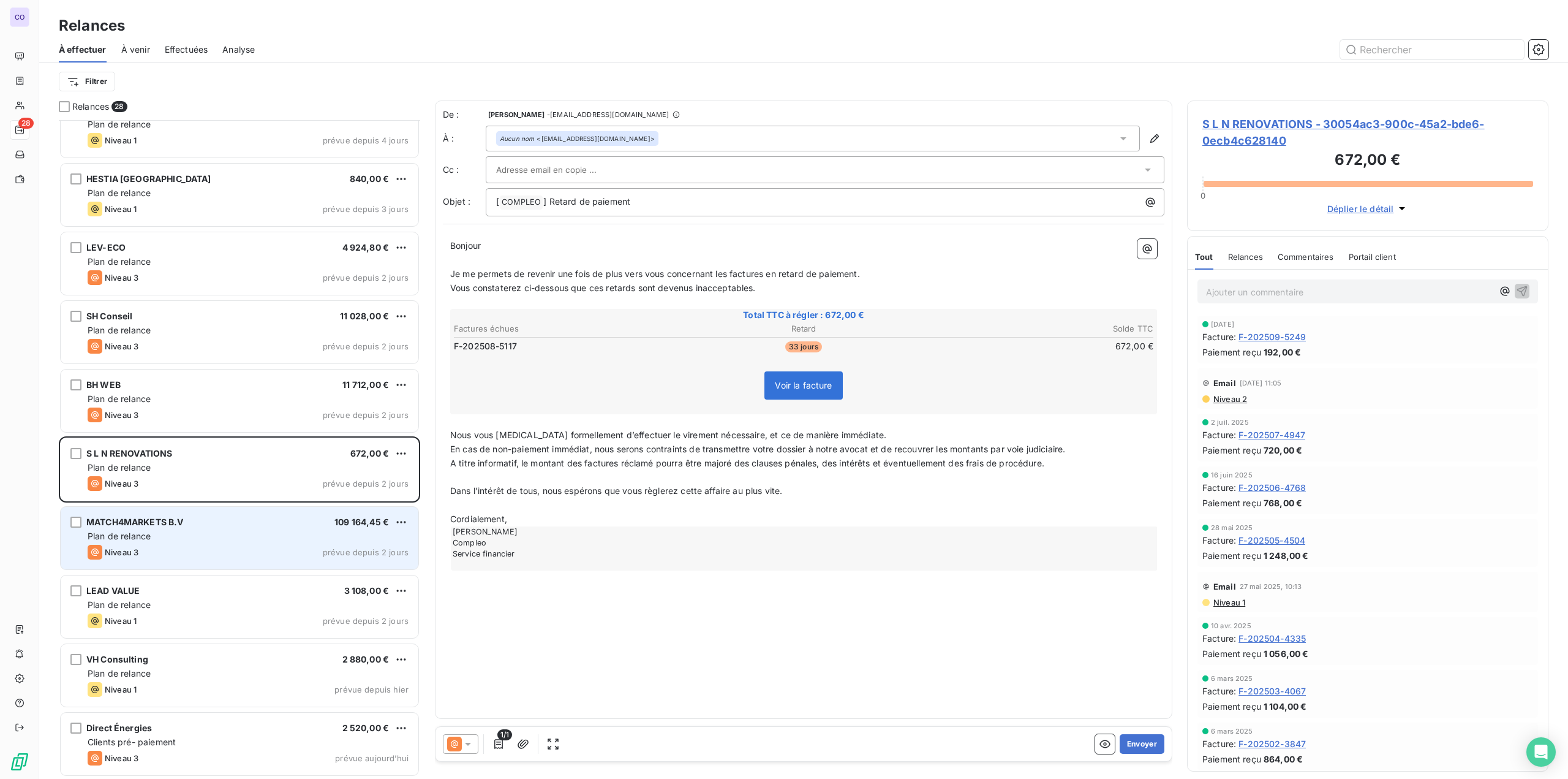
click at [188, 530] on div "Plan de relance" at bounding box center [248, 536] width 321 height 12
